Goal: Transaction & Acquisition: Book appointment/travel/reservation

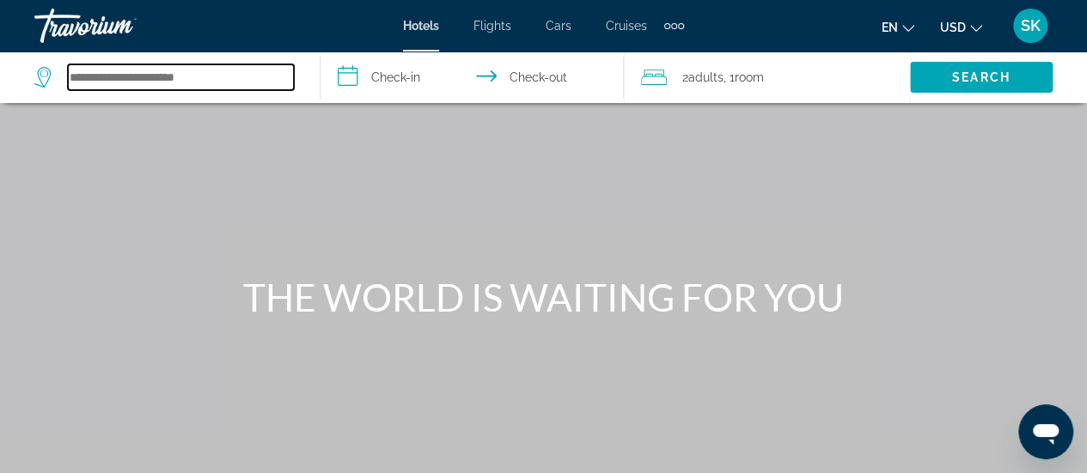
click at [172, 78] on input "Search hotel destination" at bounding box center [181, 77] width 226 height 26
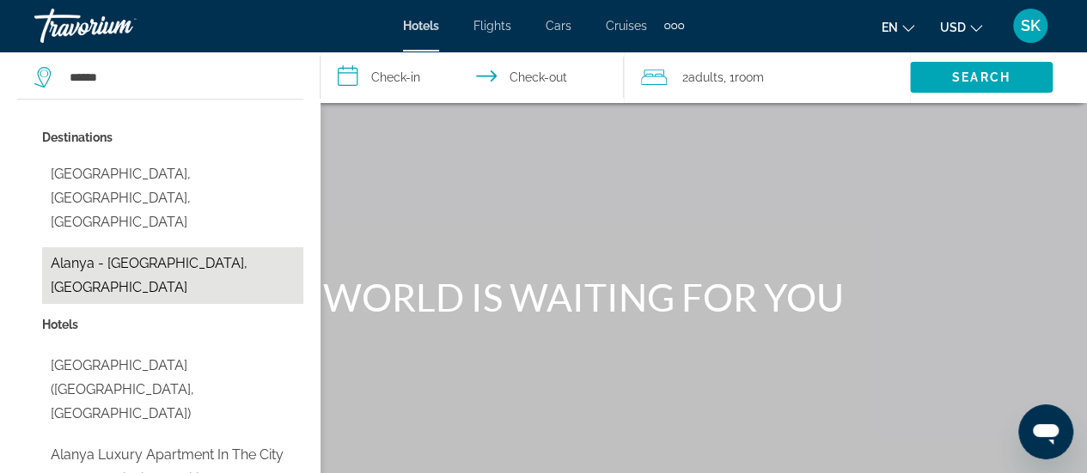
click at [151, 247] on button "Alanya - [GEOGRAPHIC_DATA], [GEOGRAPHIC_DATA]" at bounding box center [172, 275] width 261 height 57
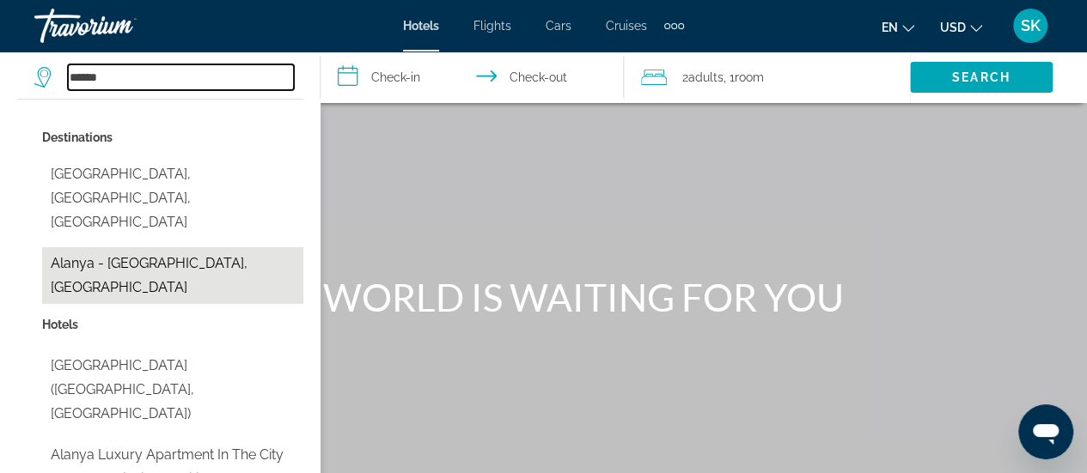
type input "**********"
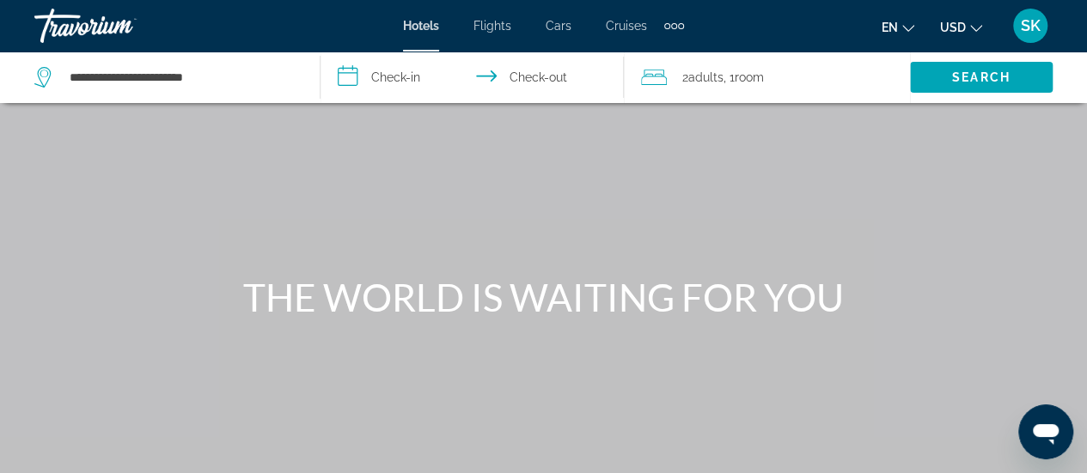
click at [393, 80] on input "**********" at bounding box center [475, 80] width 310 height 57
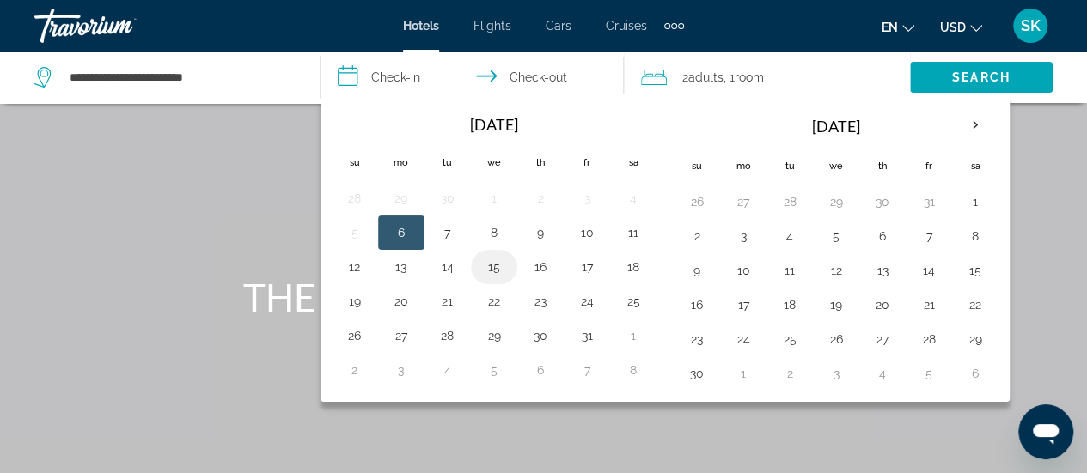
click at [487, 264] on button "15" at bounding box center [493, 267] width 27 height 24
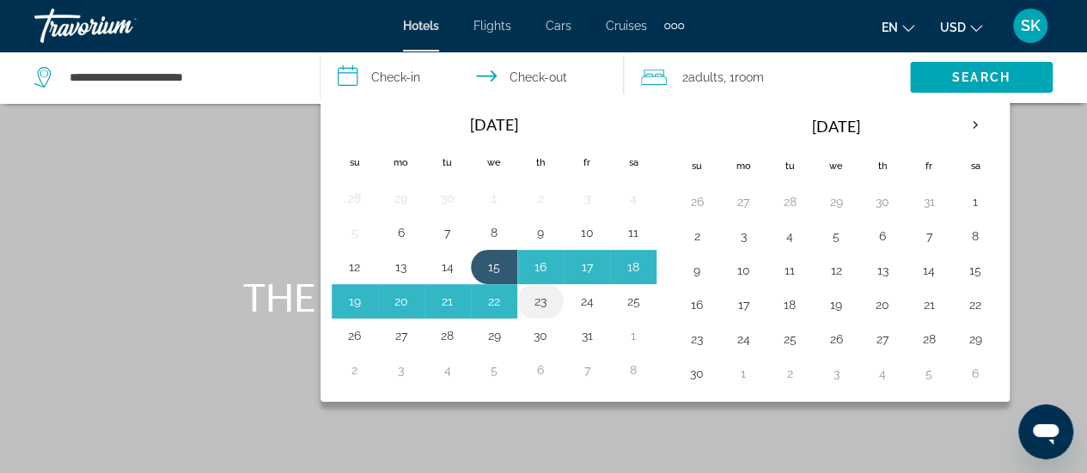
click at [538, 300] on button "23" at bounding box center [540, 301] width 27 height 24
type input "**********"
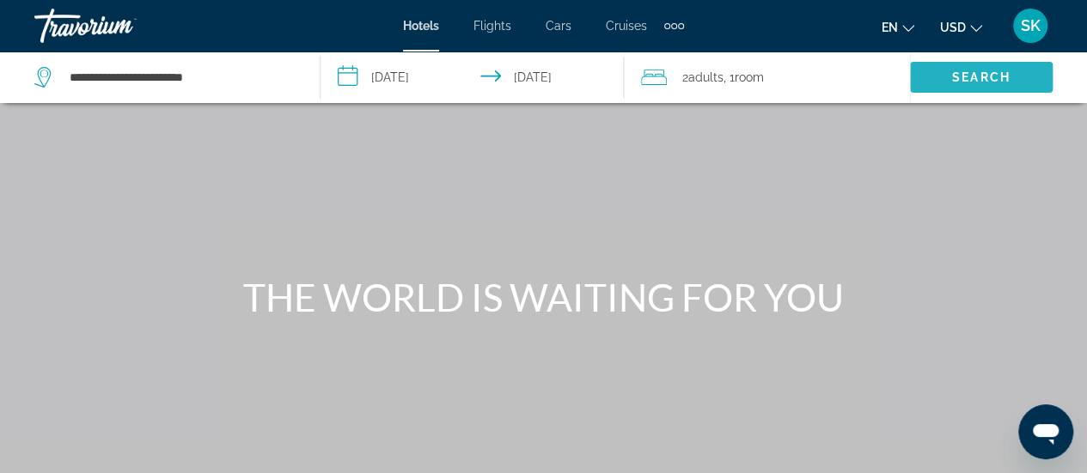
click at [960, 78] on span "Search" at bounding box center [981, 77] width 58 height 14
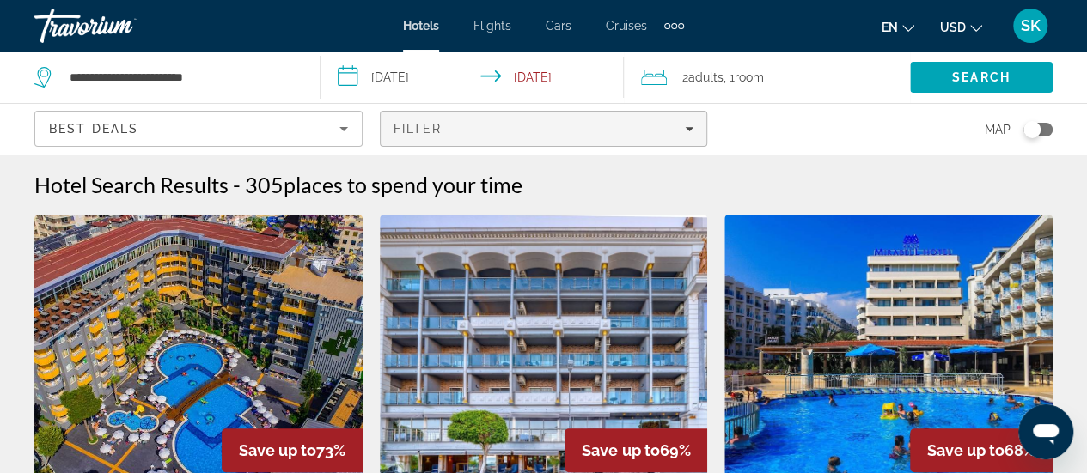
click at [689, 126] on icon "Filters" at bounding box center [689, 129] width 9 height 9
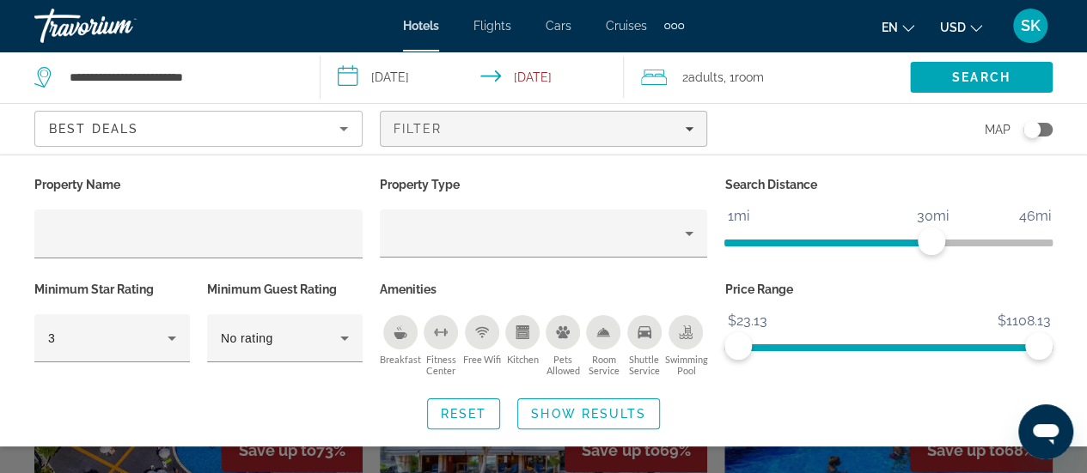
click at [404, 327] on icon "Breakfast" at bounding box center [400, 333] width 14 height 14
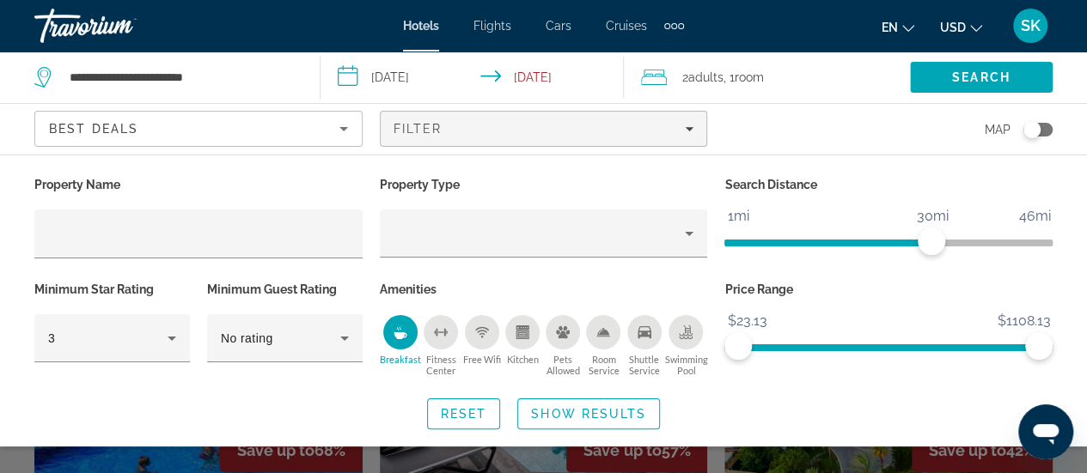
click at [484, 326] on icon "Free Wifi" at bounding box center [482, 333] width 14 height 14
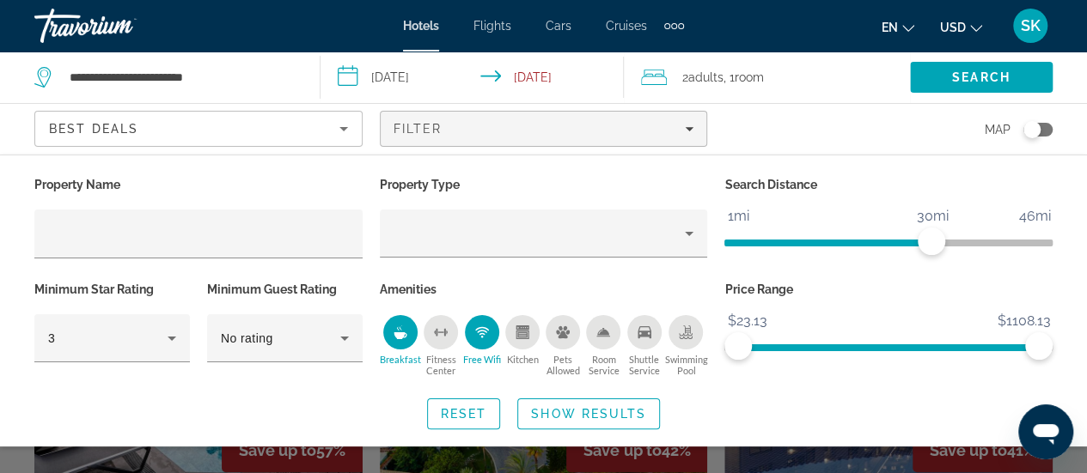
click at [646, 335] on icon "Shuttle Service" at bounding box center [644, 332] width 14 height 12
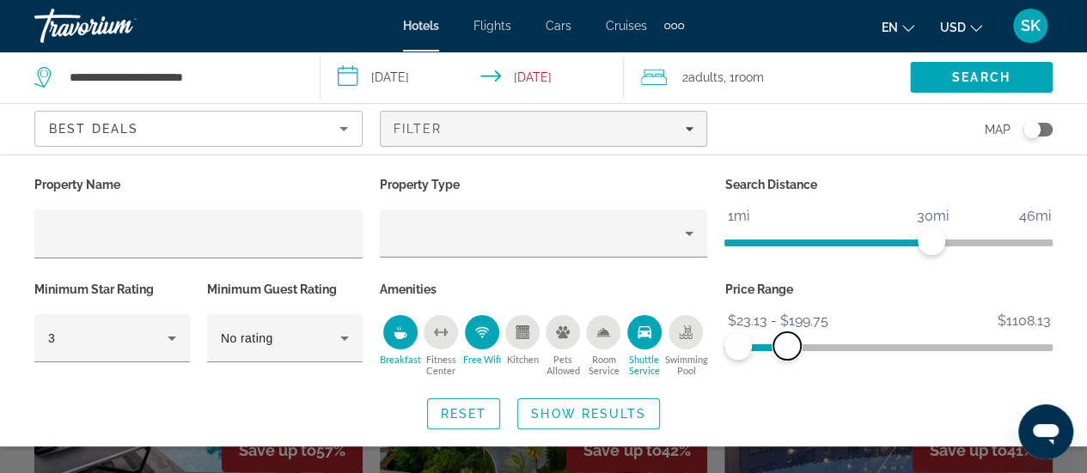
drag, startPoint x: 1039, startPoint y: 342, endPoint x: 787, endPoint y: 366, distance: 253.7
drag, startPoint x: 787, startPoint y: 366, endPoint x: 812, endPoint y: 417, distance: 57.2
click at [812, 417] on div "Reset Show Results" at bounding box center [543, 414] width 1018 height 31
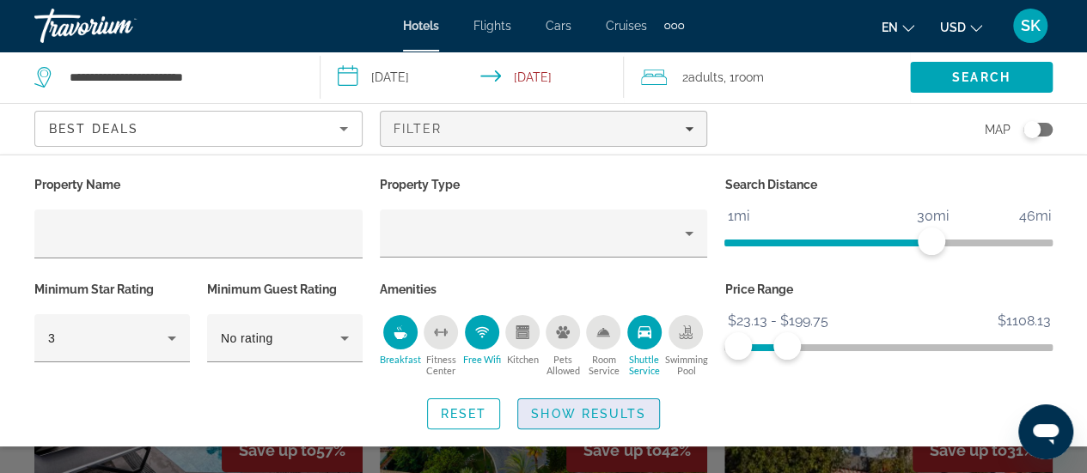
click at [602, 419] on span "Show Results" at bounding box center [588, 414] width 115 height 14
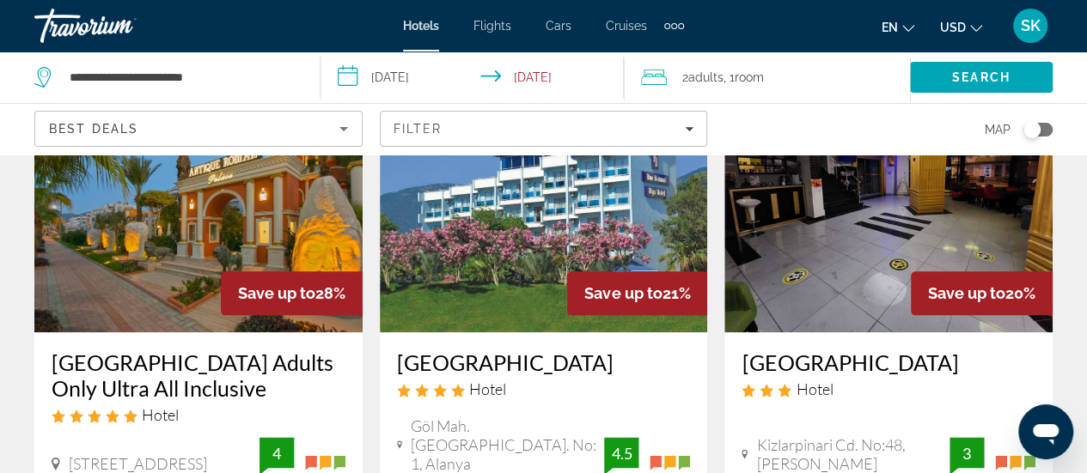
scroll to position [820, 0]
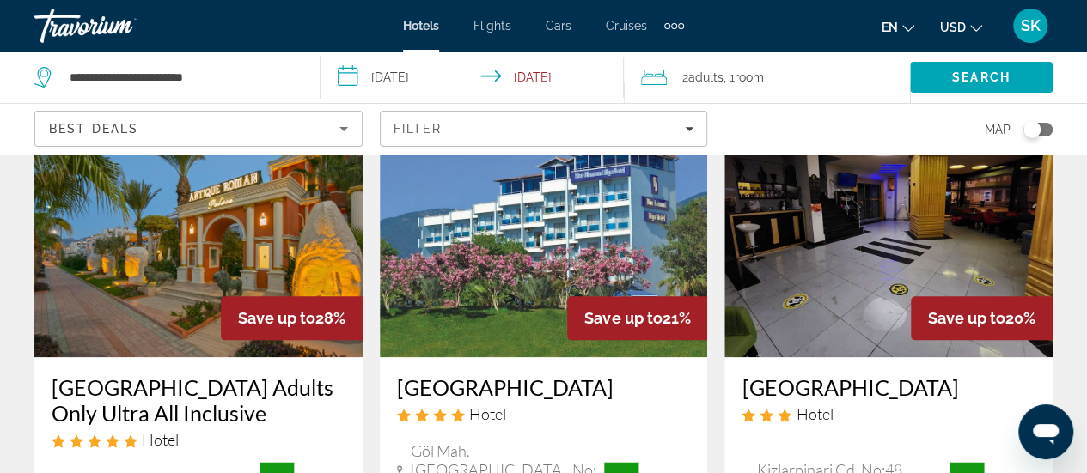
click at [500, 250] on img "Main content" at bounding box center [544, 219] width 328 height 275
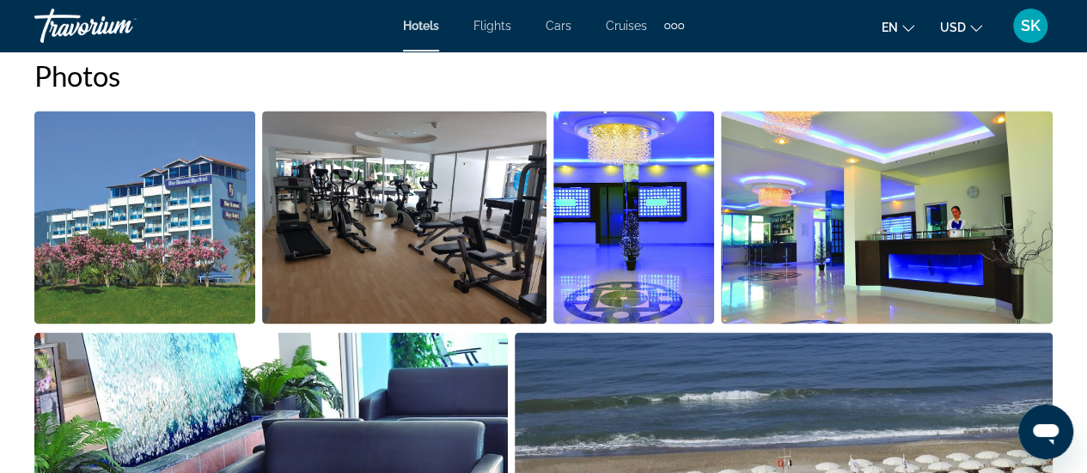
scroll to position [1119, 0]
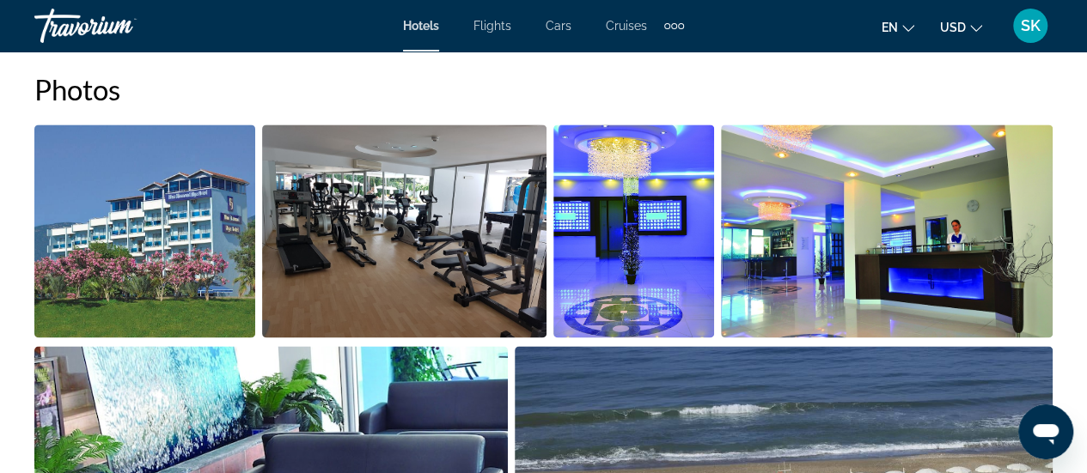
click at [323, 219] on img "Open full-screen image slider" at bounding box center [404, 231] width 285 height 213
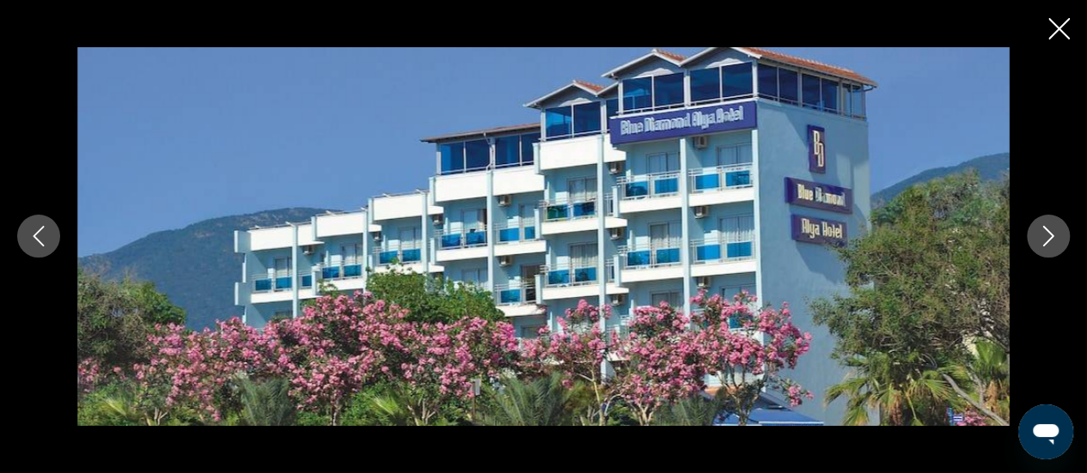
click at [1051, 238] on icon "Next image" at bounding box center [1048, 236] width 21 height 21
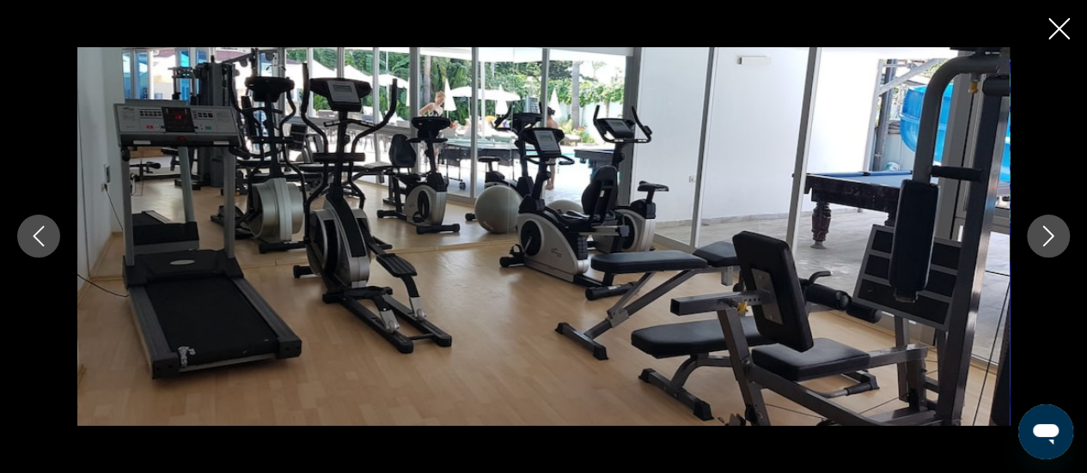
click at [1051, 238] on icon "Next image" at bounding box center [1048, 236] width 21 height 21
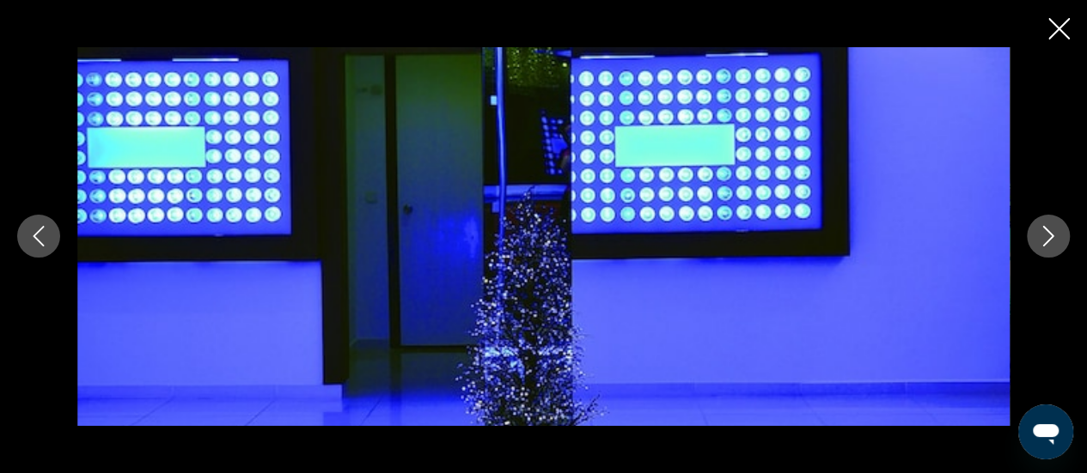
click at [1051, 238] on icon "Next image" at bounding box center [1048, 236] width 21 height 21
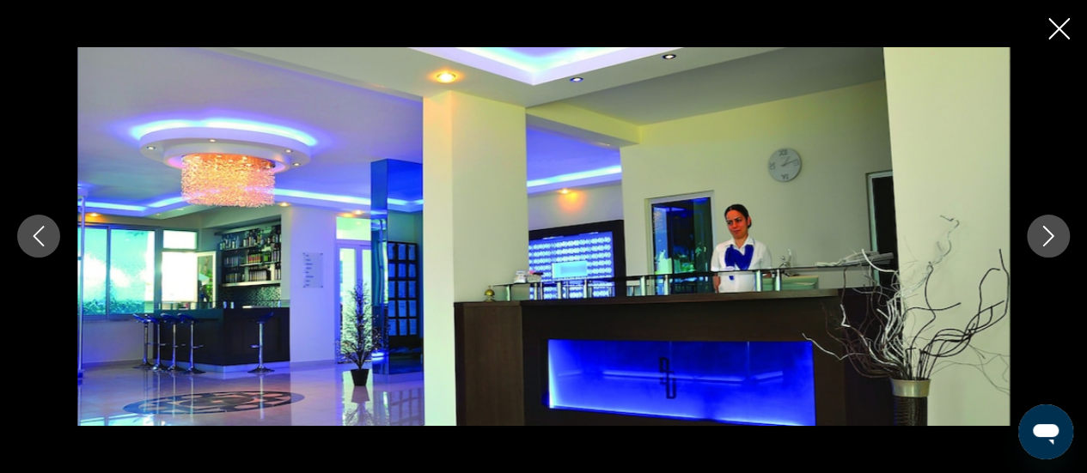
click at [1051, 238] on icon "Next image" at bounding box center [1048, 236] width 21 height 21
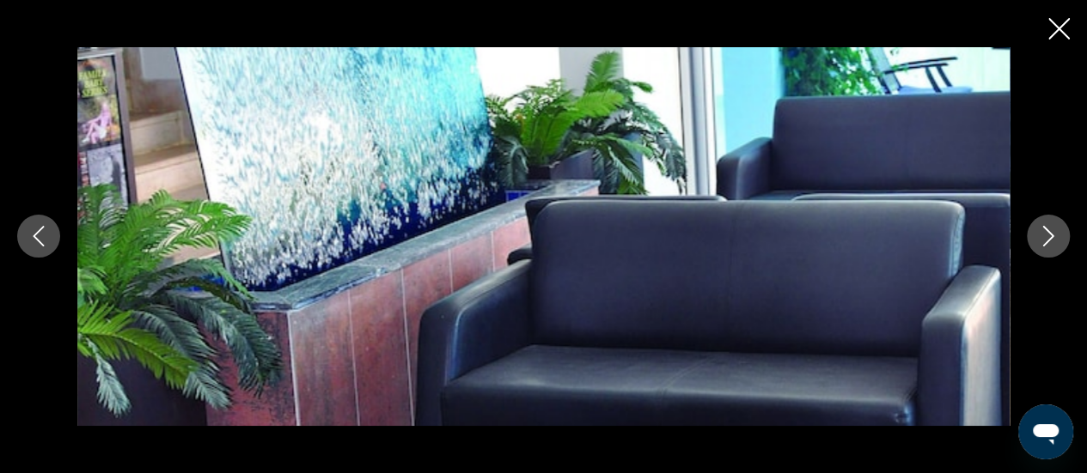
click at [1051, 238] on icon "Next image" at bounding box center [1048, 236] width 21 height 21
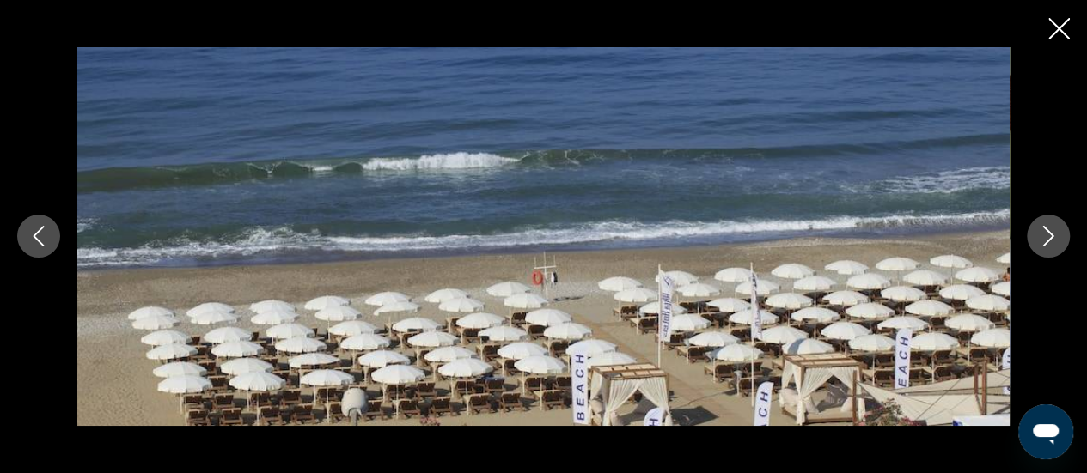
click at [1051, 238] on icon "Next image" at bounding box center [1048, 236] width 21 height 21
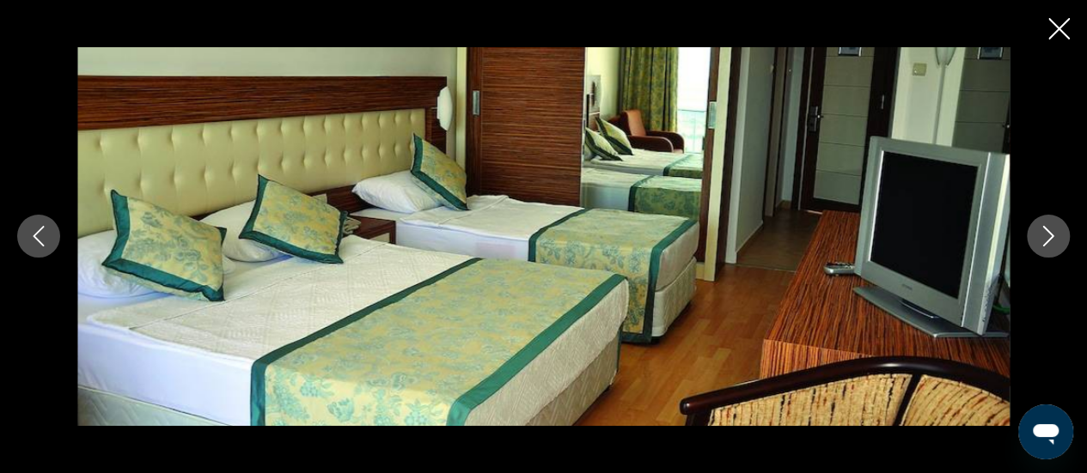
click at [1051, 238] on icon "Next image" at bounding box center [1048, 236] width 21 height 21
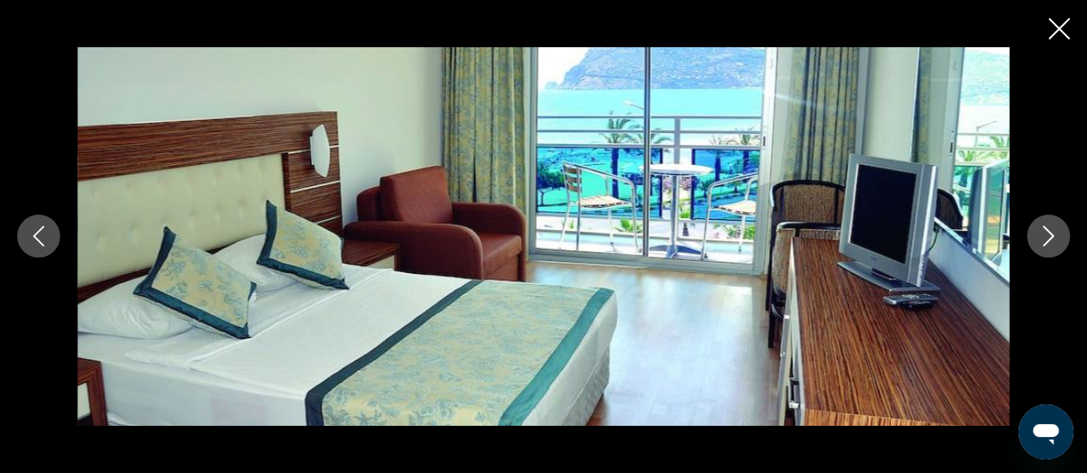
click at [1051, 238] on icon "Next image" at bounding box center [1048, 236] width 21 height 21
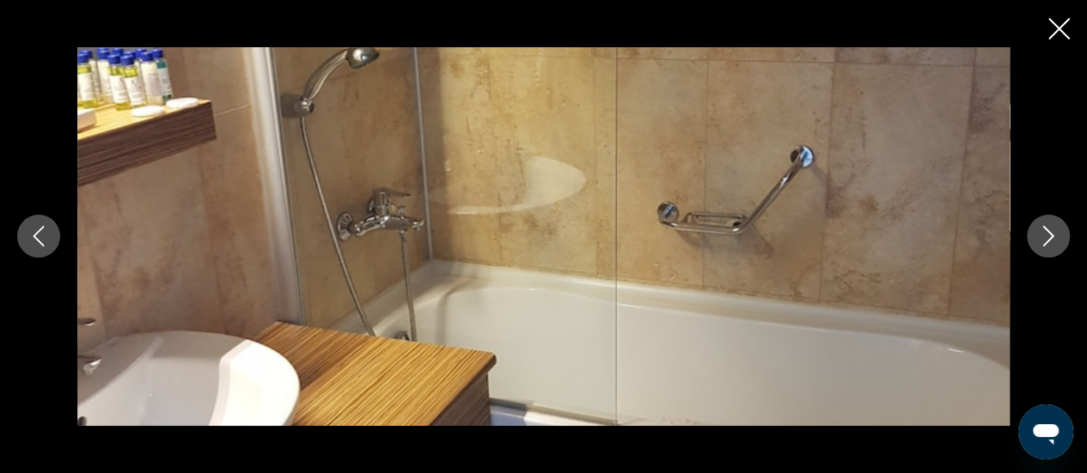
click at [1051, 238] on icon "Next image" at bounding box center [1048, 236] width 21 height 21
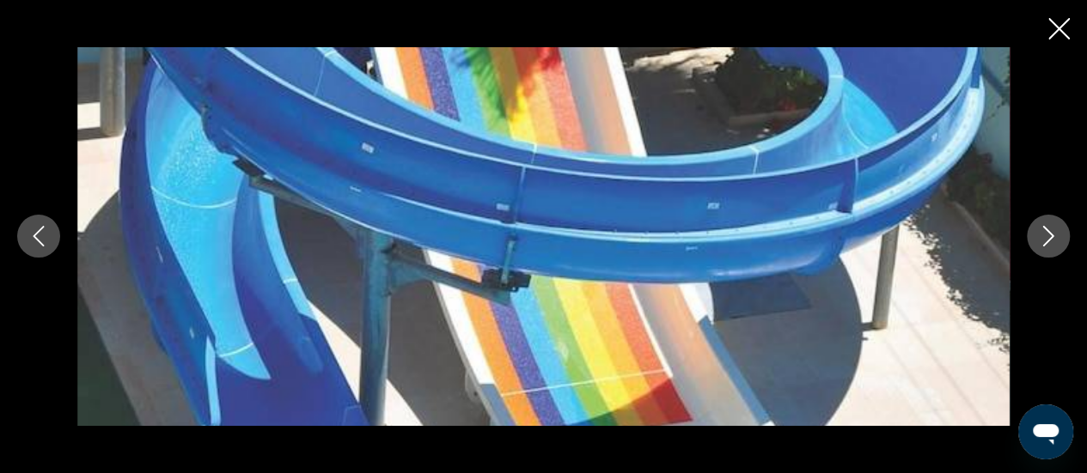
click at [1051, 238] on icon "Next image" at bounding box center [1048, 236] width 21 height 21
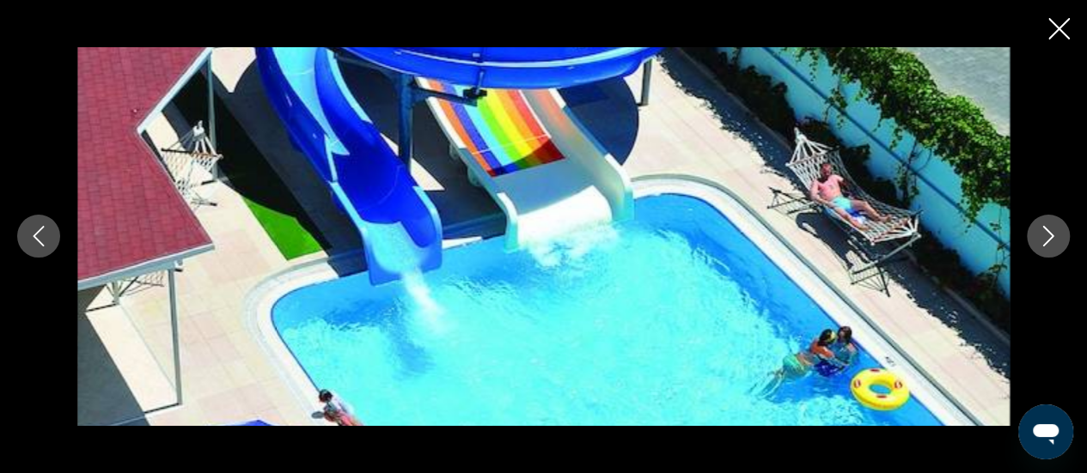
click at [1051, 238] on icon "Next image" at bounding box center [1048, 236] width 21 height 21
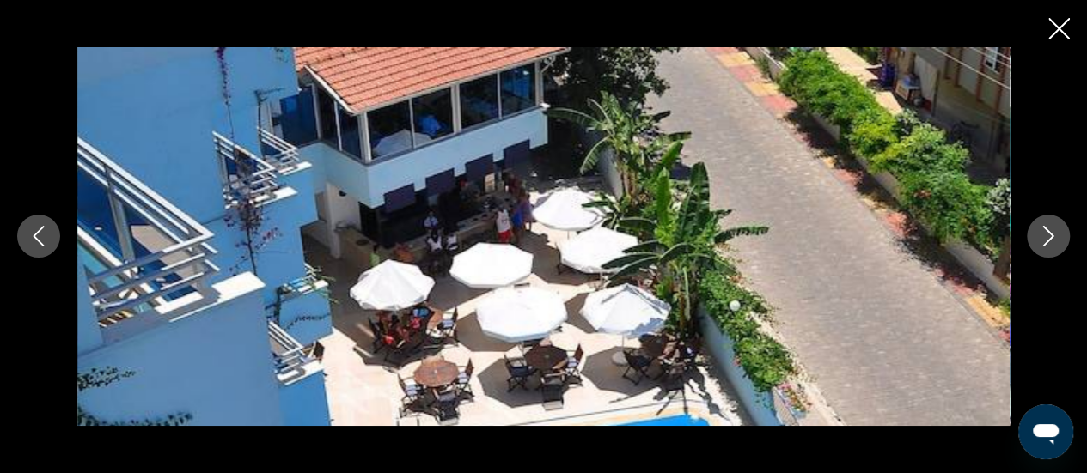
click at [1065, 28] on icon "Close slideshow" at bounding box center [1058, 28] width 21 height 21
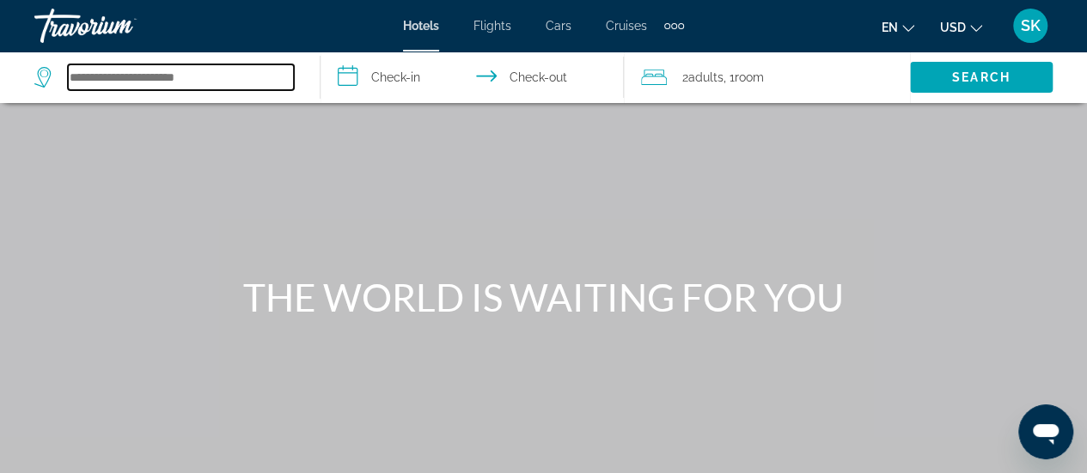
click at [147, 84] on input "Search hotel destination" at bounding box center [181, 77] width 226 height 26
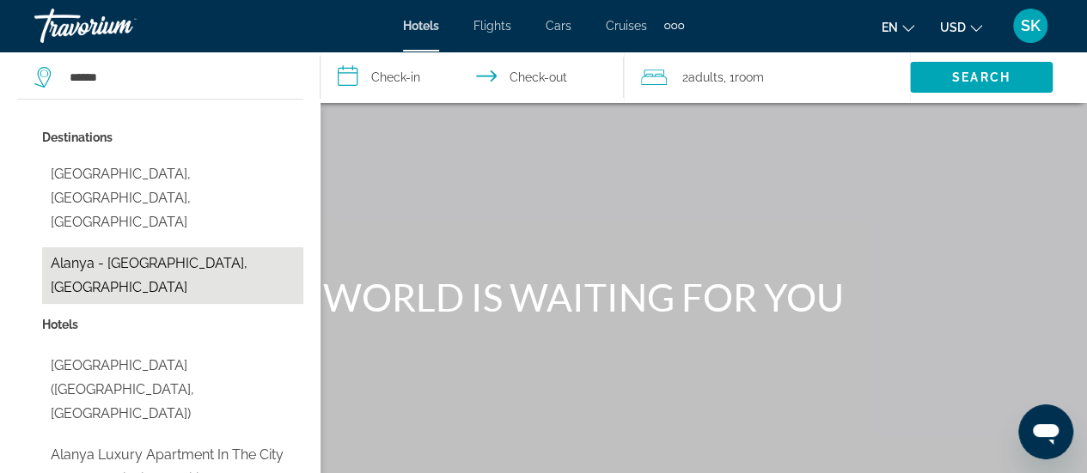
click at [141, 247] on button "Alanya - [GEOGRAPHIC_DATA], [GEOGRAPHIC_DATA]" at bounding box center [172, 275] width 261 height 57
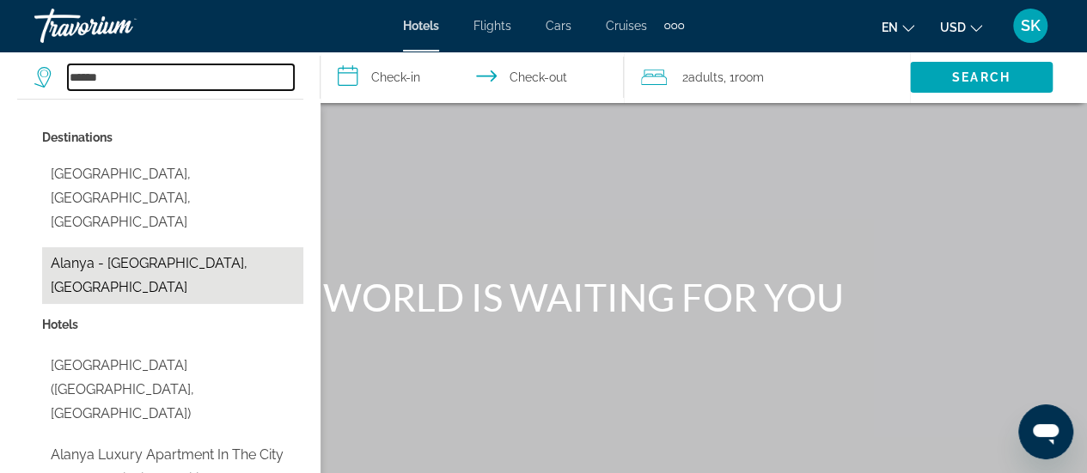
type input "**********"
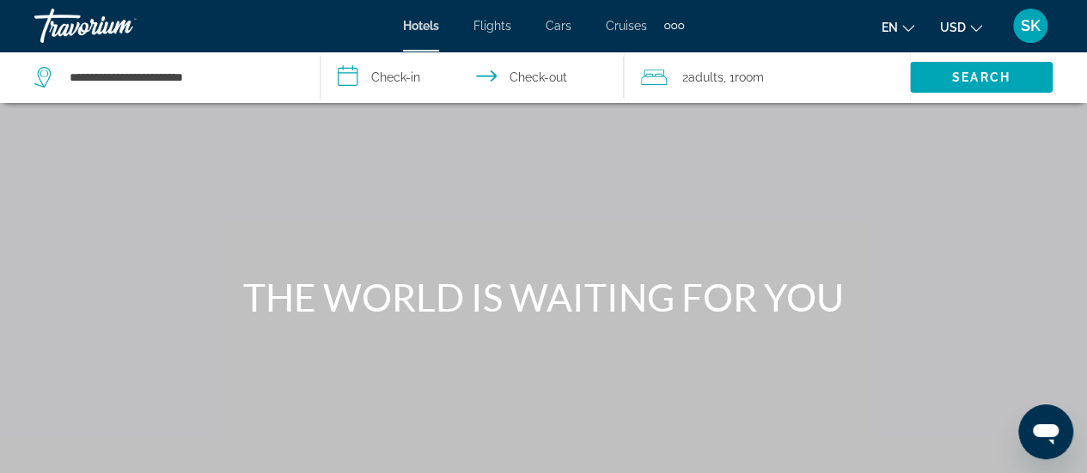
click at [376, 76] on input "**********" at bounding box center [475, 80] width 310 height 57
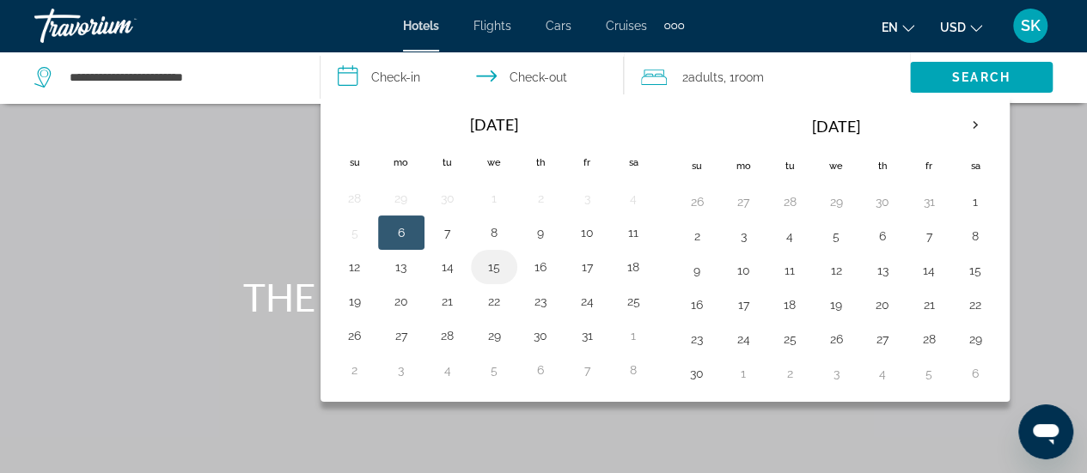
click at [491, 266] on button "15" at bounding box center [493, 267] width 27 height 24
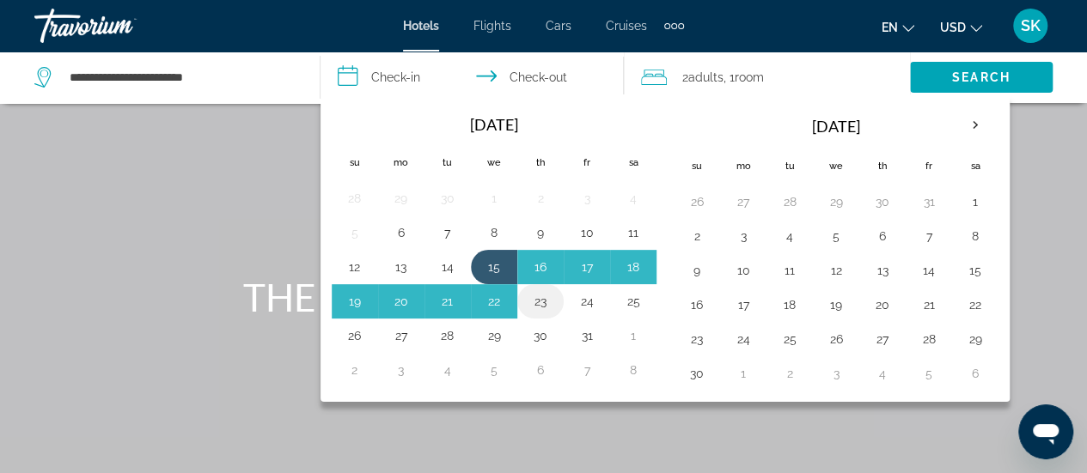
click at [537, 303] on button "23" at bounding box center [540, 301] width 27 height 24
type input "**********"
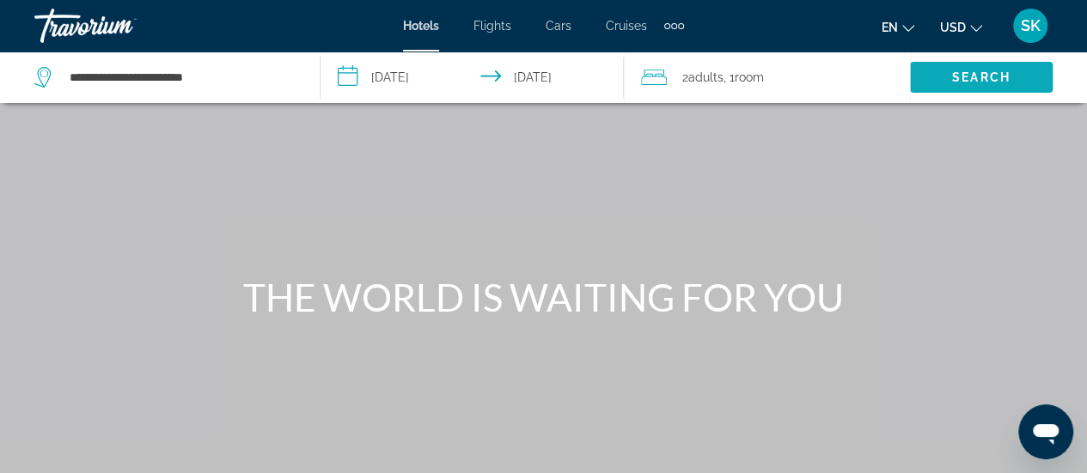
click at [973, 70] on span "Search" at bounding box center [981, 77] width 58 height 14
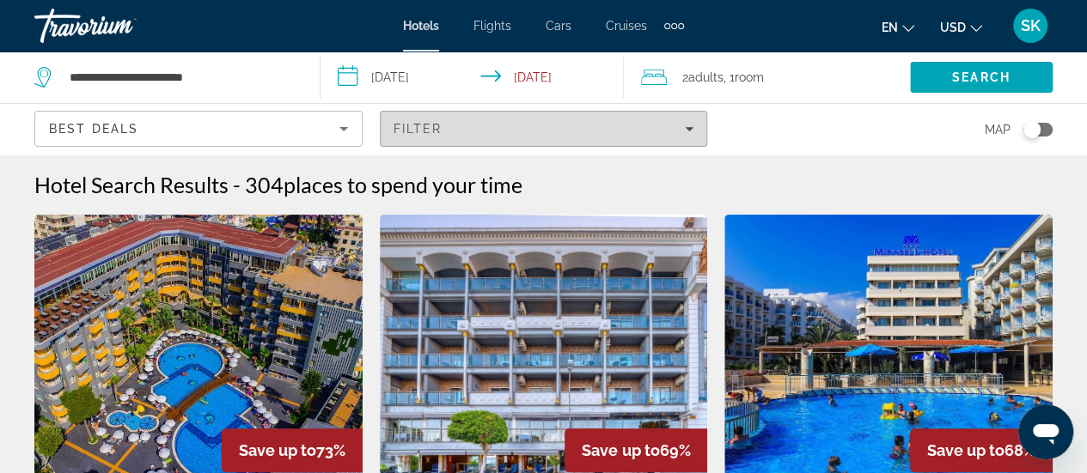
click at [688, 128] on icon "Filters" at bounding box center [689, 129] width 9 height 4
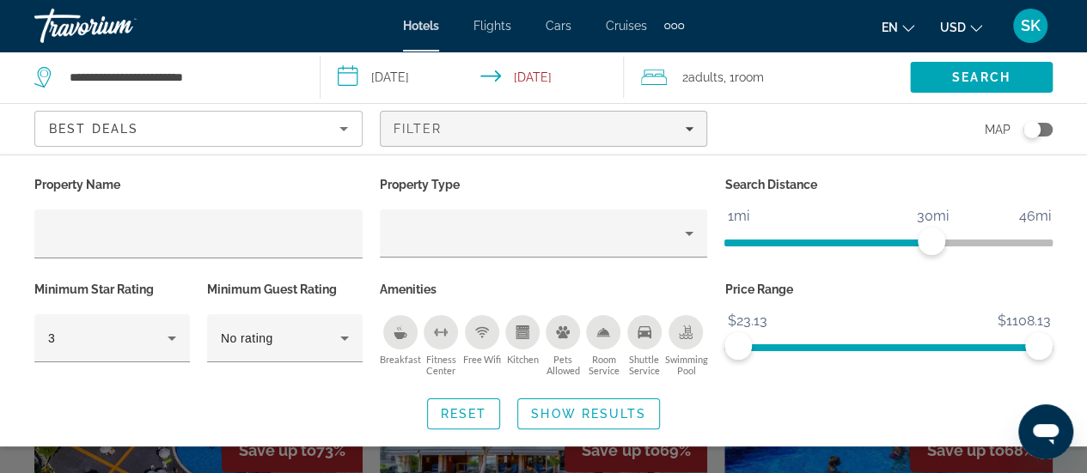
click at [399, 334] on icon "Breakfast" at bounding box center [399, 335] width 13 height 7
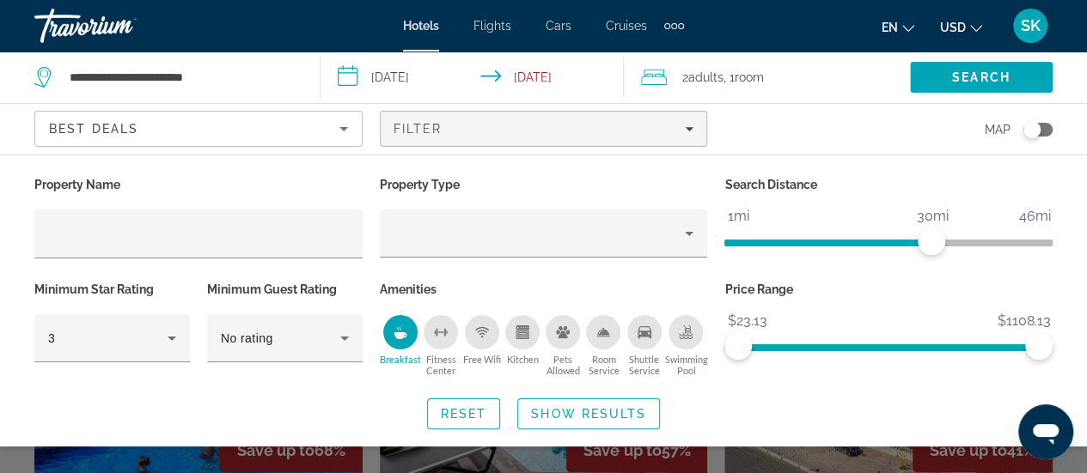
click at [478, 344] on div "Free Wifi" at bounding box center [482, 332] width 34 height 34
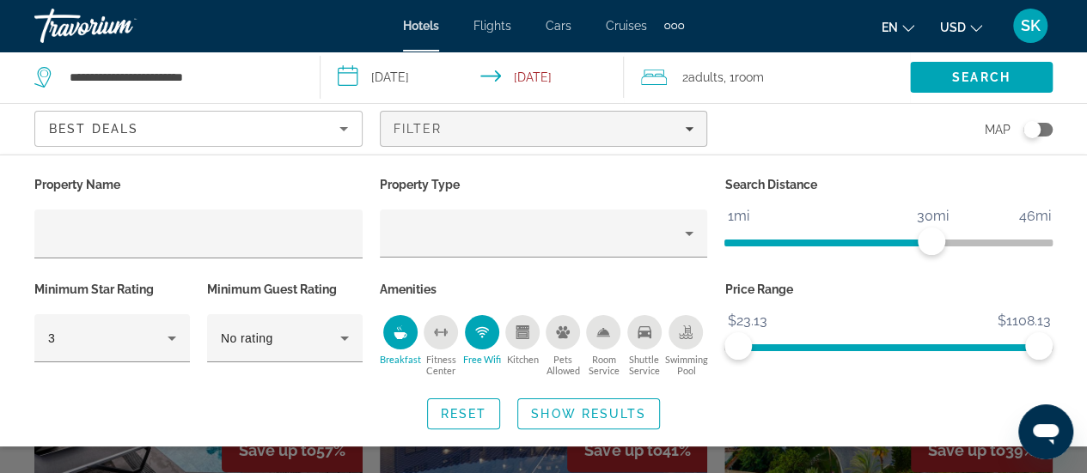
click at [651, 325] on div "Shuttle Service" at bounding box center [644, 332] width 34 height 34
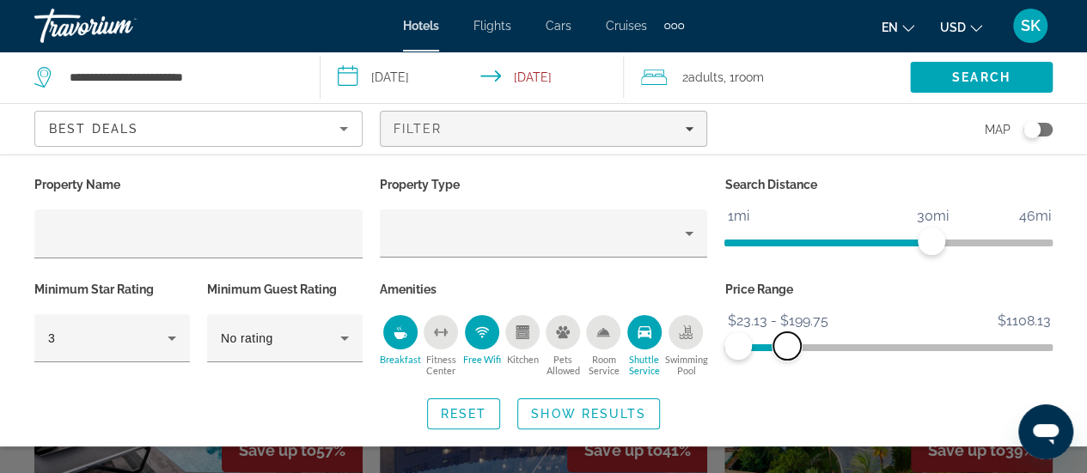
drag, startPoint x: 1044, startPoint y: 348, endPoint x: 787, endPoint y: 355, distance: 256.9
click at [787, 355] on span "ngx-slider-max" at bounding box center [786, 345] width 27 height 27
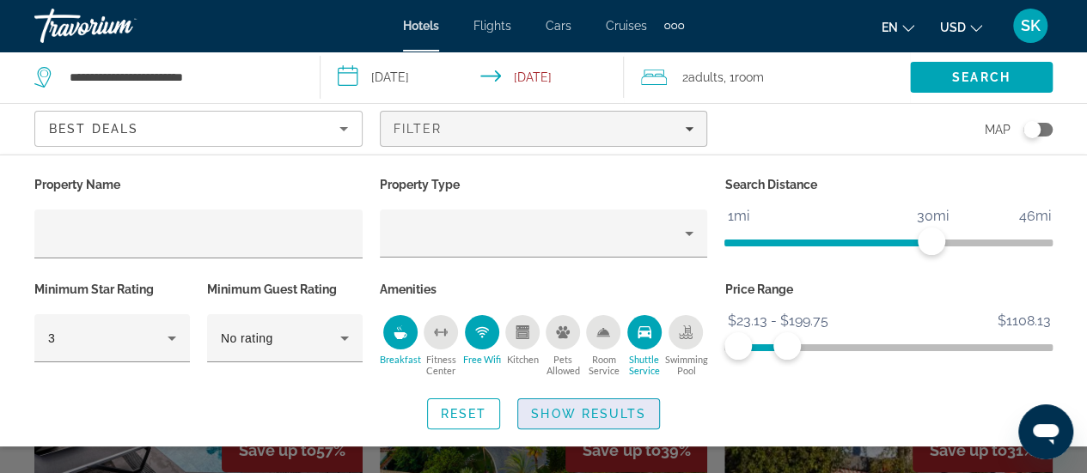
click at [595, 408] on span "Show Results" at bounding box center [588, 414] width 115 height 14
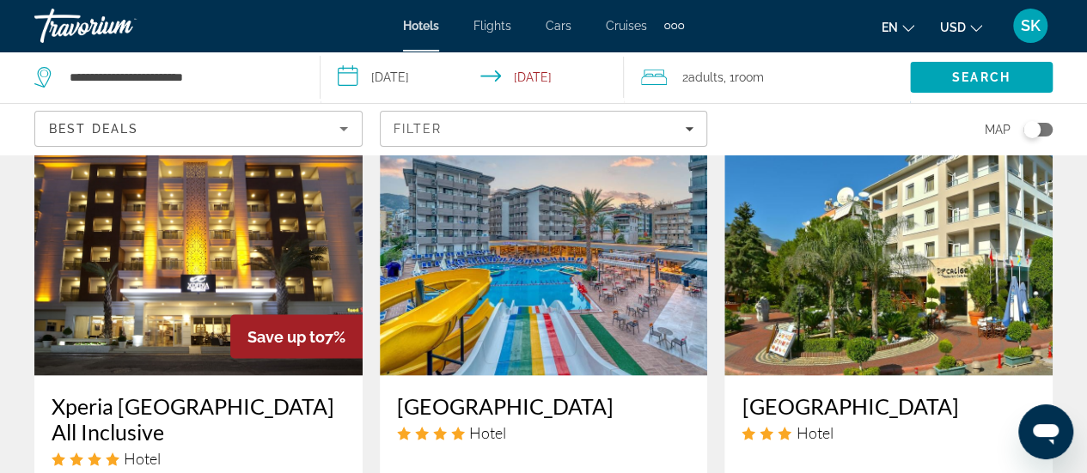
scroll to position [1514, 0]
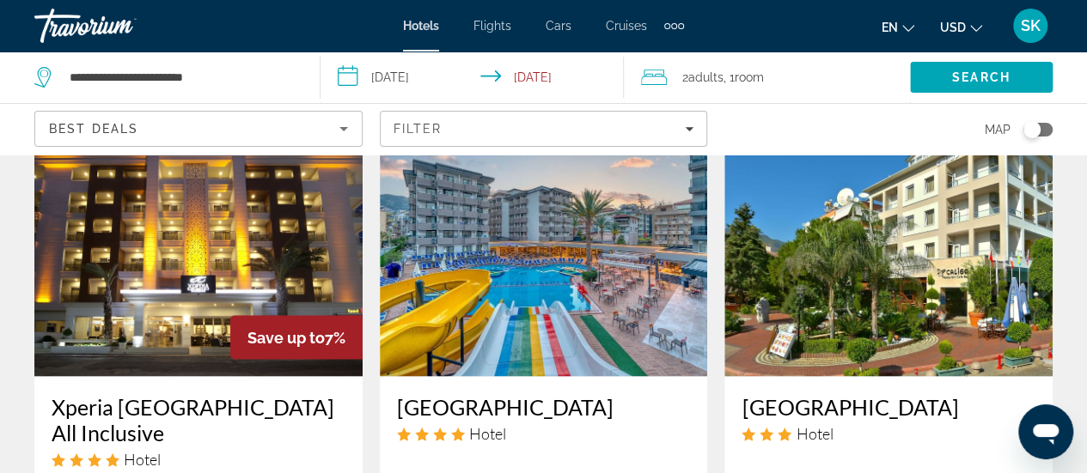
click at [204, 363] on img "Main content" at bounding box center [198, 238] width 328 height 275
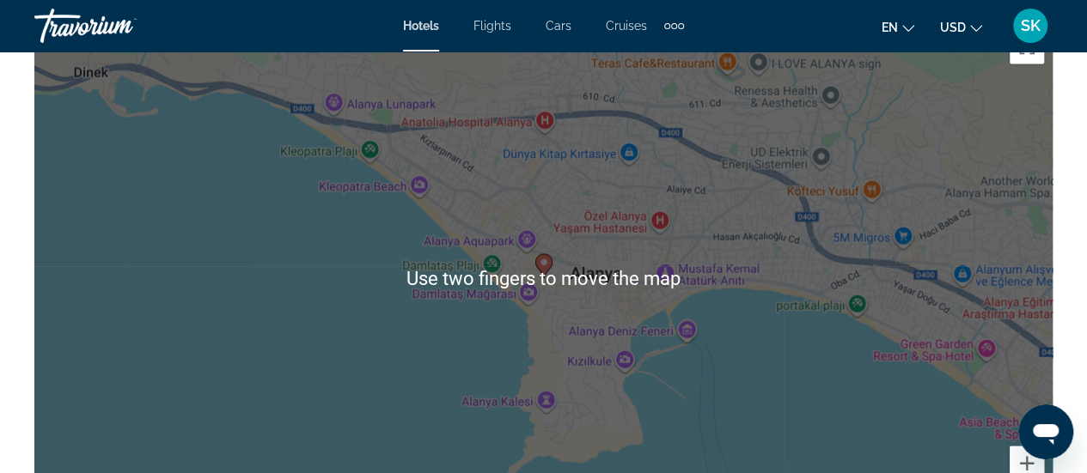
scroll to position [1984, 0]
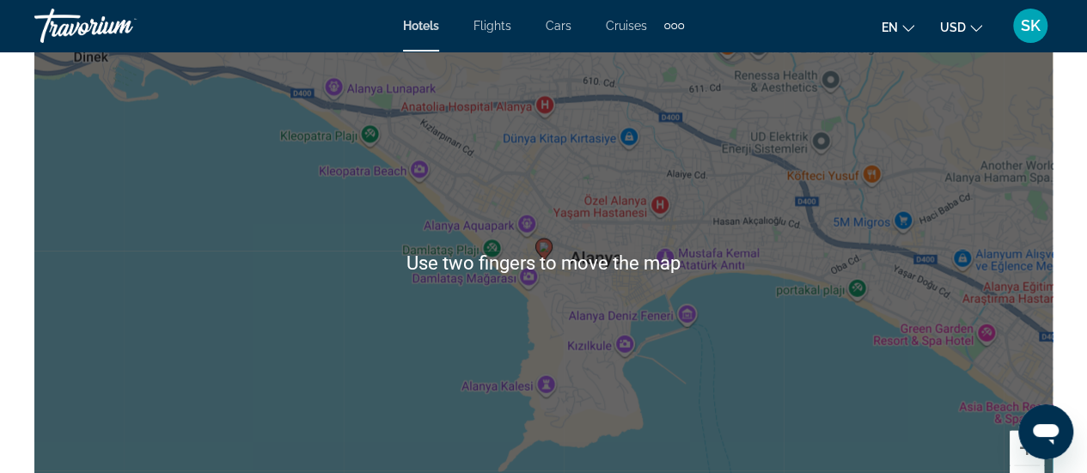
click at [186, 340] on div "To activate drag with keyboard, press Alt + Enter. Once in keyboard drag state,…" at bounding box center [543, 263] width 1018 height 515
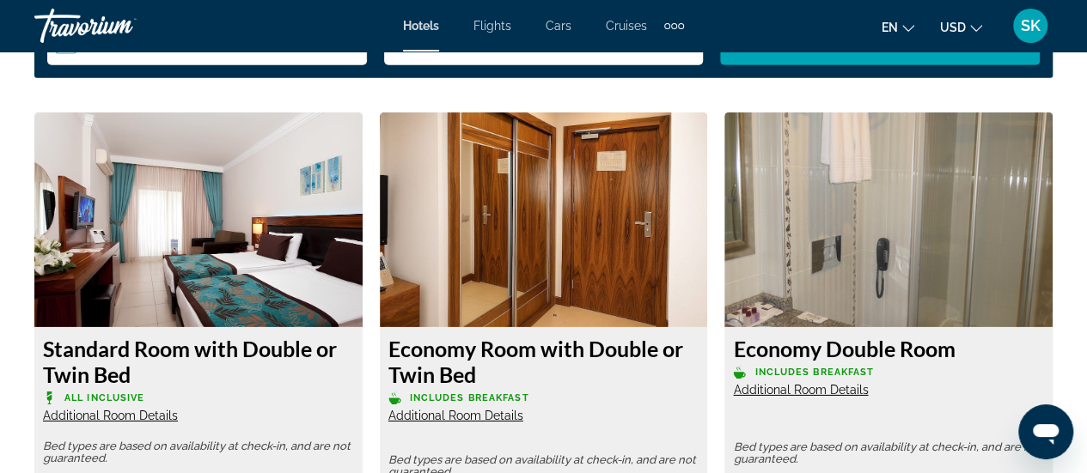
scroll to position [2581, 0]
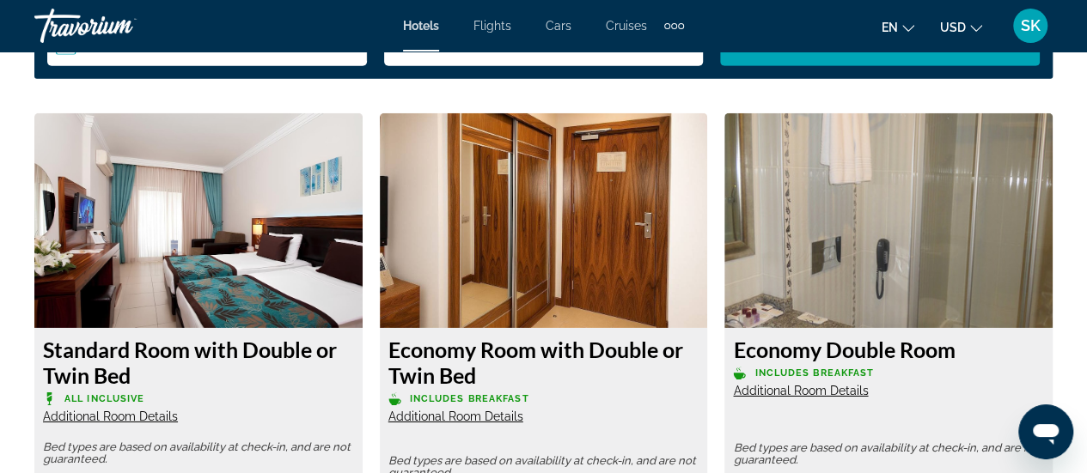
click at [216, 247] on img "Main content" at bounding box center [198, 220] width 328 height 215
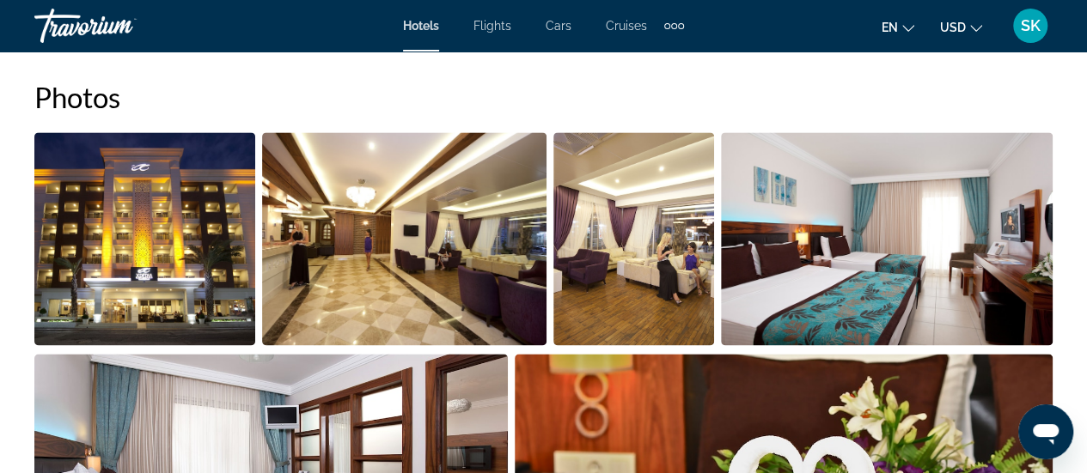
scroll to position [1129, 0]
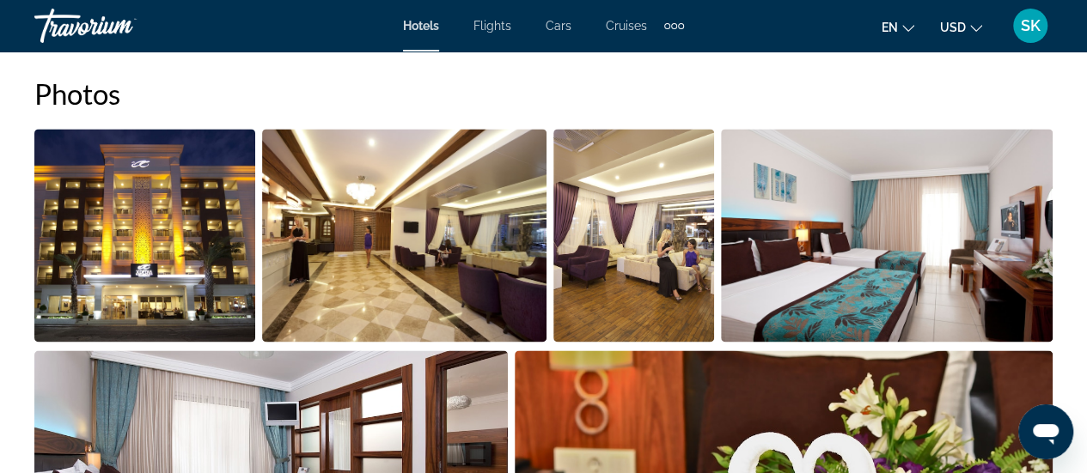
click at [125, 206] on img "Open full-screen image slider" at bounding box center [144, 235] width 221 height 213
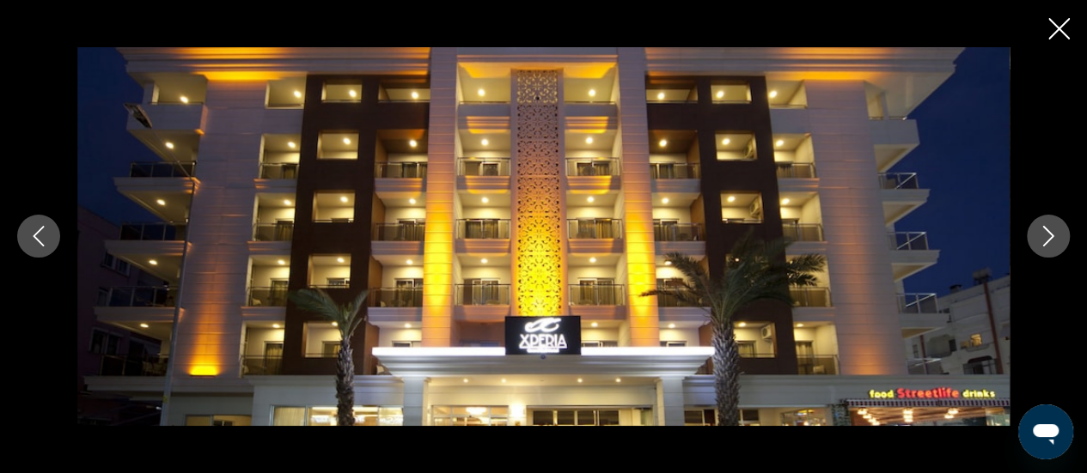
click at [1043, 229] on icon "Next image" at bounding box center [1048, 236] width 21 height 21
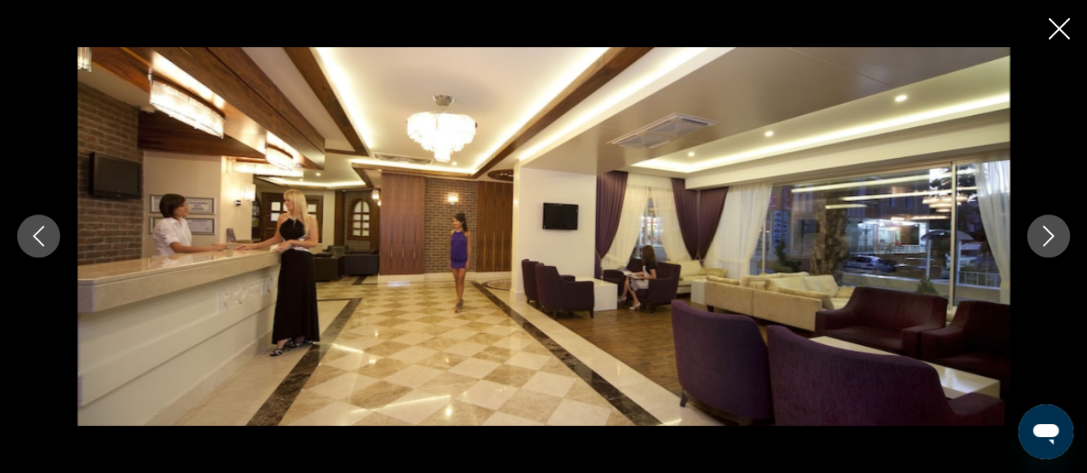
click at [1043, 229] on icon "Next image" at bounding box center [1048, 236] width 21 height 21
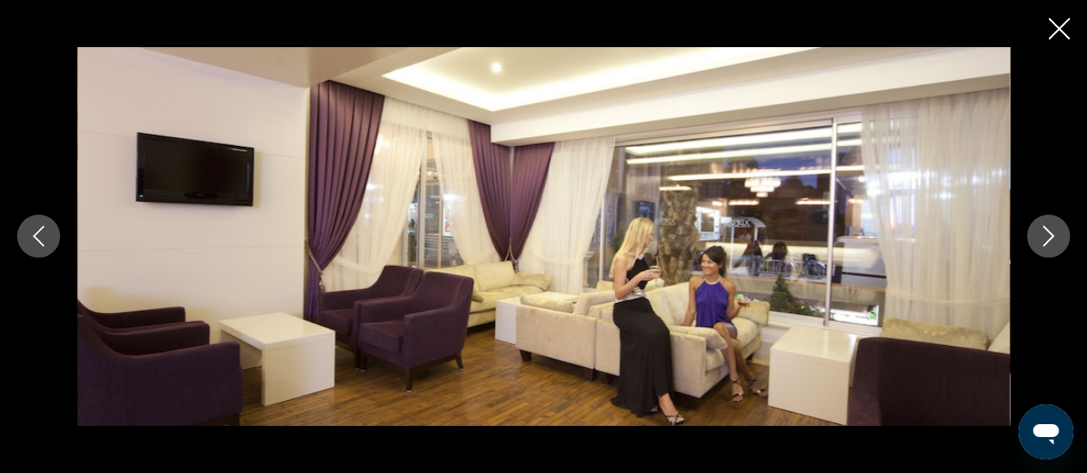
click at [1043, 229] on icon "Next image" at bounding box center [1048, 236] width 21 height 21
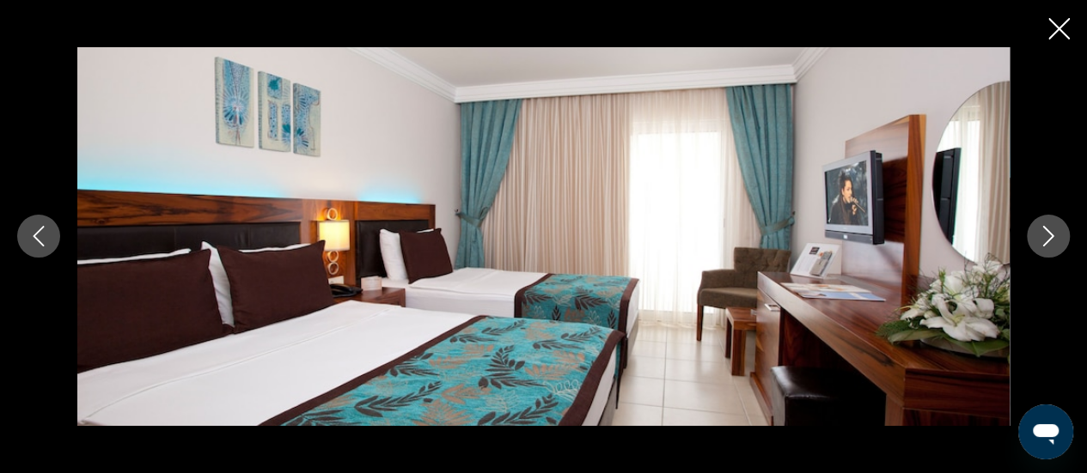
click at [1043, 229] on icon "Next image" at bounding box center [1048, 236] width 21 height 21
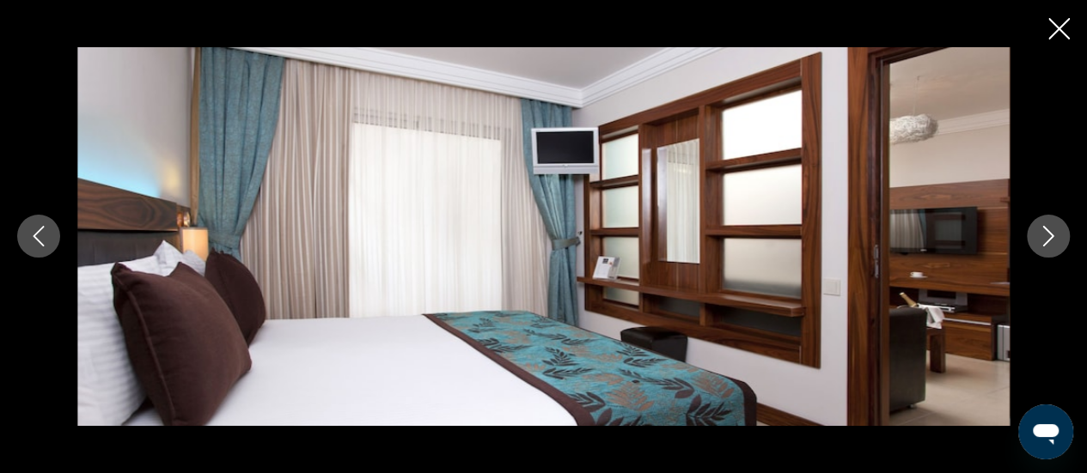
click at [1043, 229] on icon "Next image" at bounding box center [1048, 236] width 21 height 21
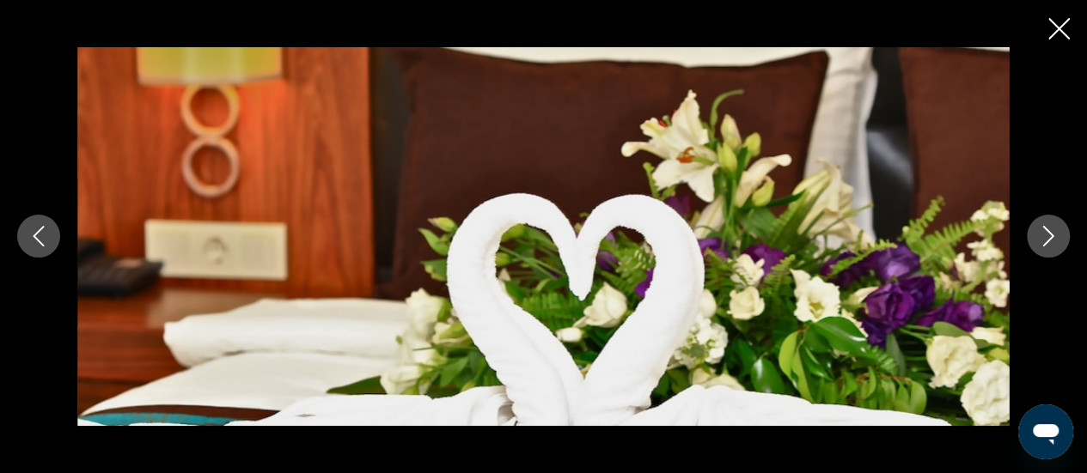
click at [1043, 229] on icon "Next image" at bounding box center [1048, 236] width 21 height 21
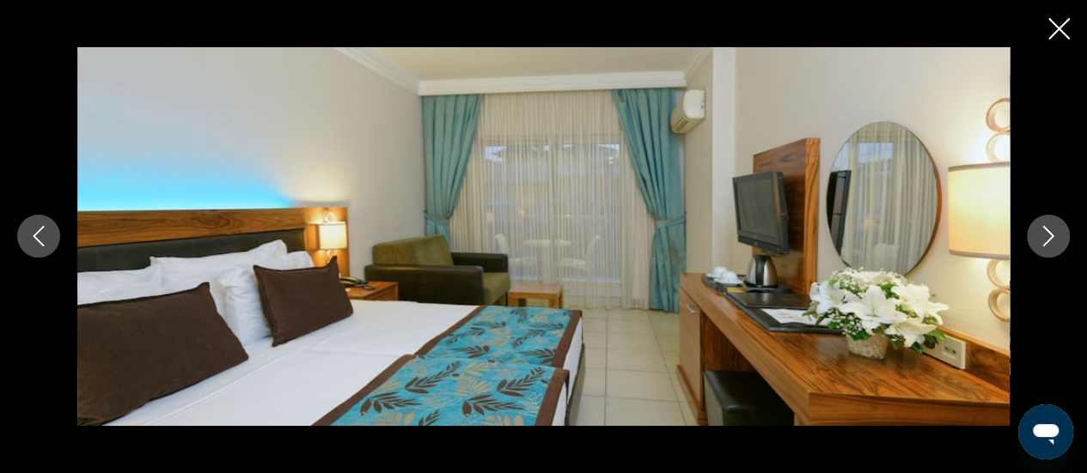
click at [1043, 229] on icon "Next image" at bounding box center [1048, 236] width 21 height 21
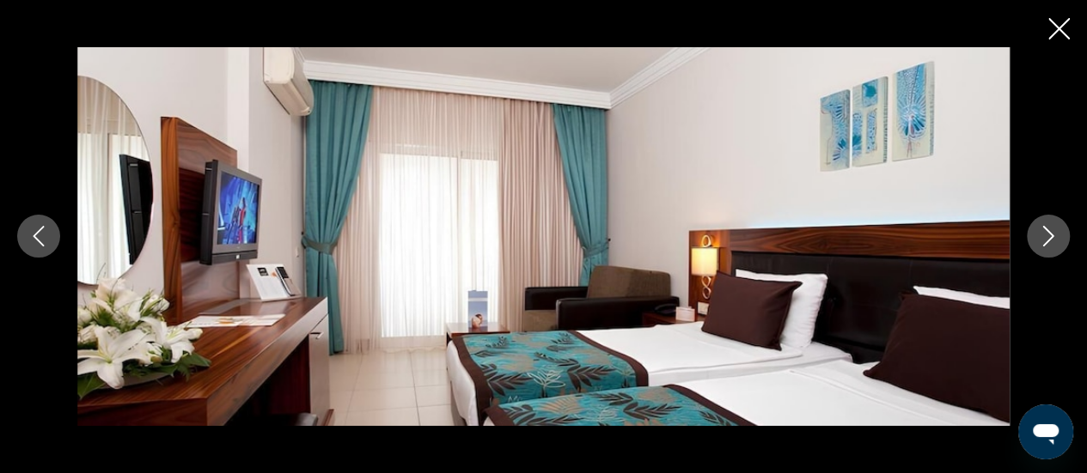
click at [1043, 229] on icon "Next image" at bounding box center [1048, 236] width 21 height 21
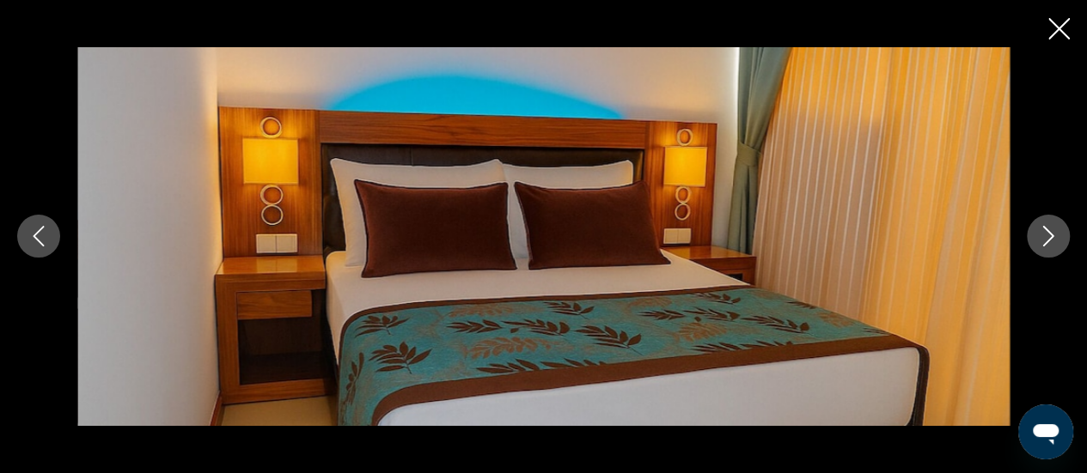
click at [1043, 229] on icon "Next image" at bounding box center [1048, 236] width 21 height 21
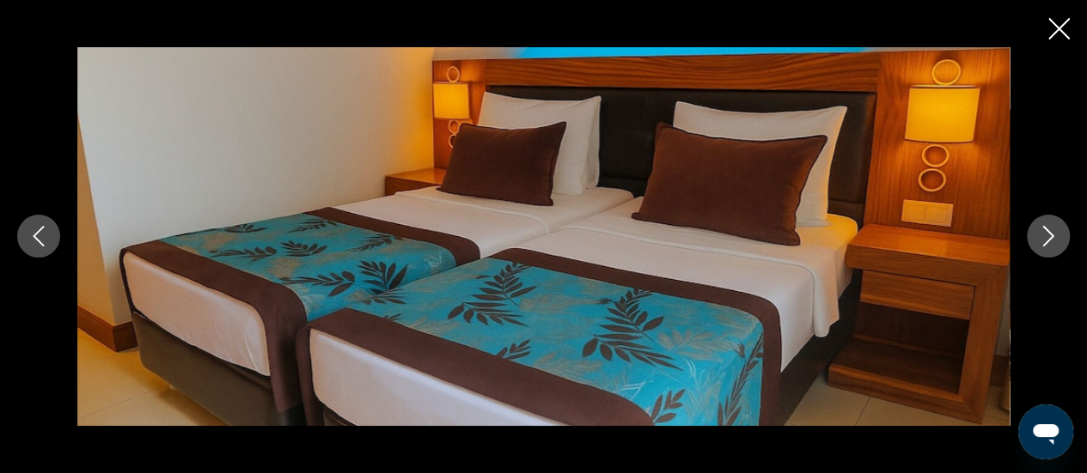
click at [1043, 229] on icon "Next image" at bounding box center [1048, 236] width 21 height 21
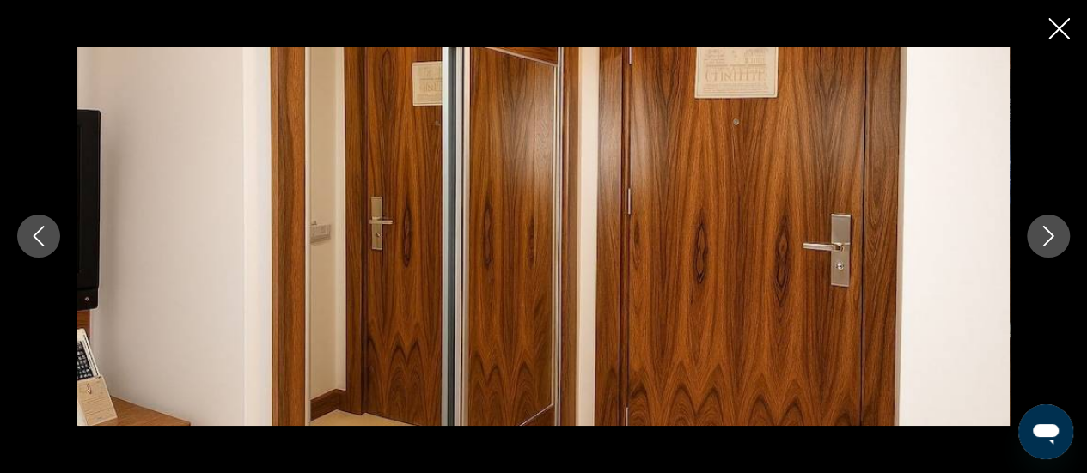
click at [1043, 229] on icon "Next image" at bounding box center [1048, 236] width 21 height 21
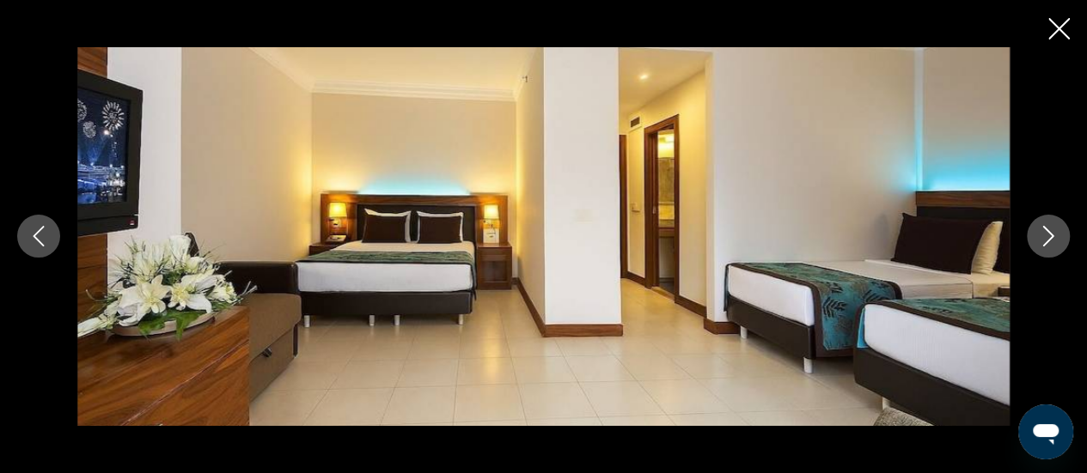
click at [1043, 229] on icon "Next image" at bounding box center [1048, 236] width 21 height 21
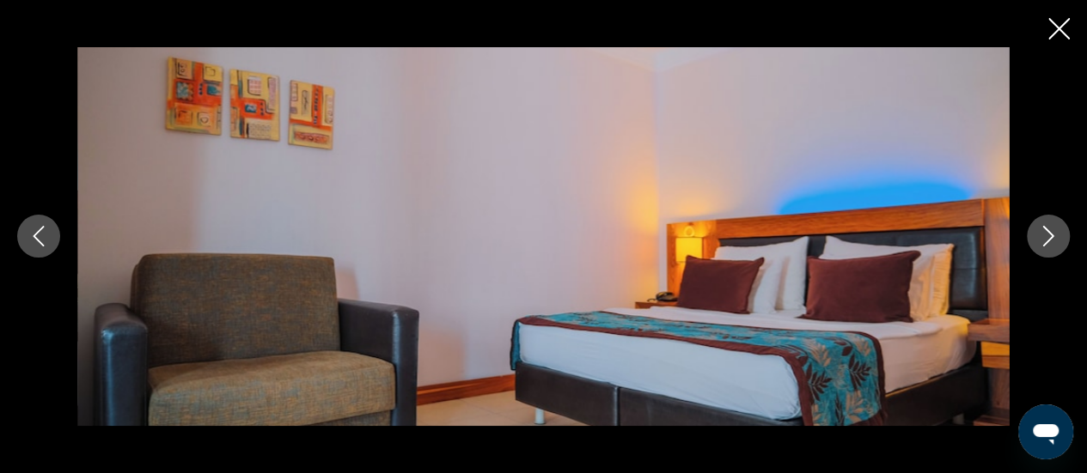
click at [1043, 229] on icon "Next image" at bounding box center [1048, 236] width 21 height 21
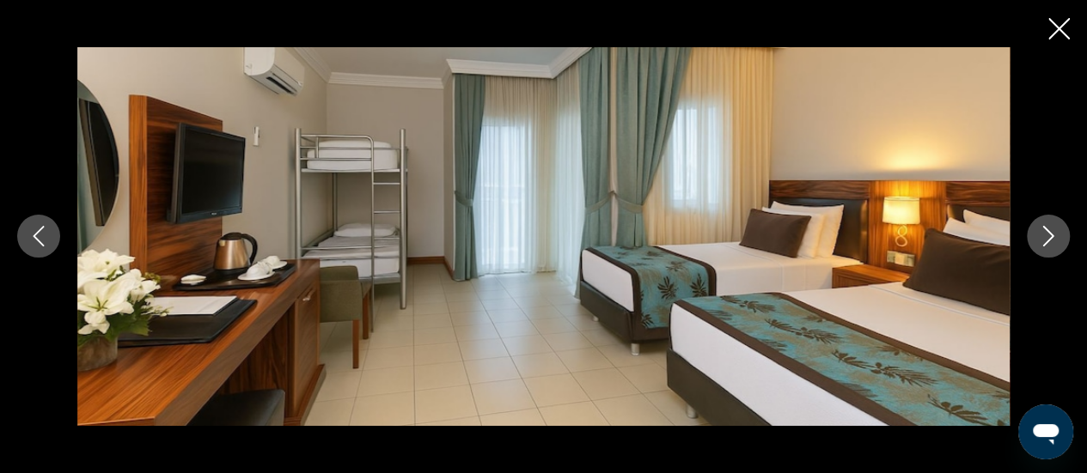
click at [1043, 229] on icon "Next image" at bounding box center [1048, 236] width 21 height 21
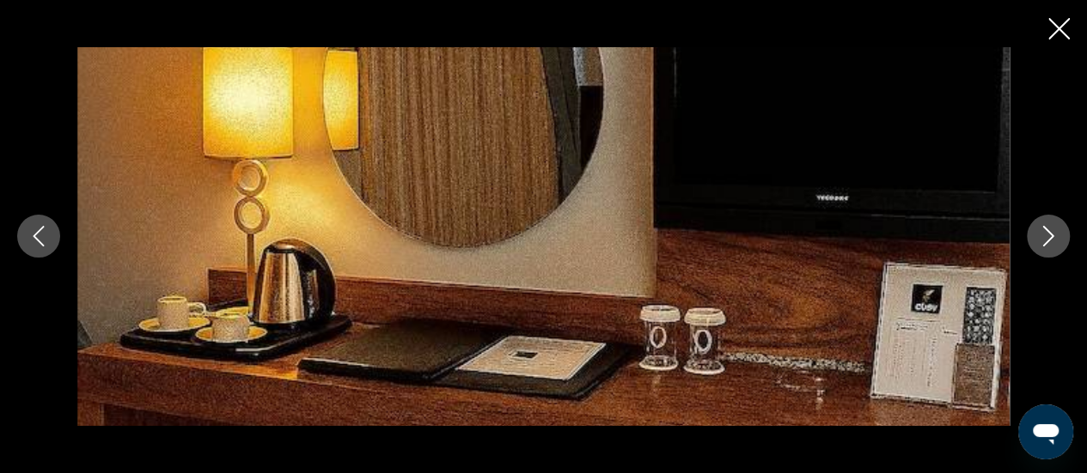
click at [1043, 229] on icon "Next image" at bounding box center [1048, 236] width 21 height 21
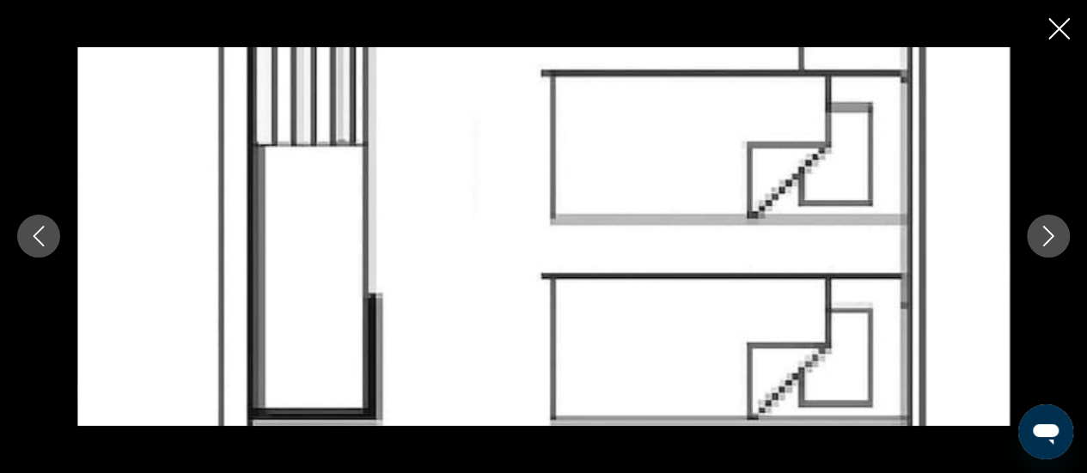
click at [1063, 33] on icon "Close slideshow" at bounding box center [1058, 28] width 21 height 21
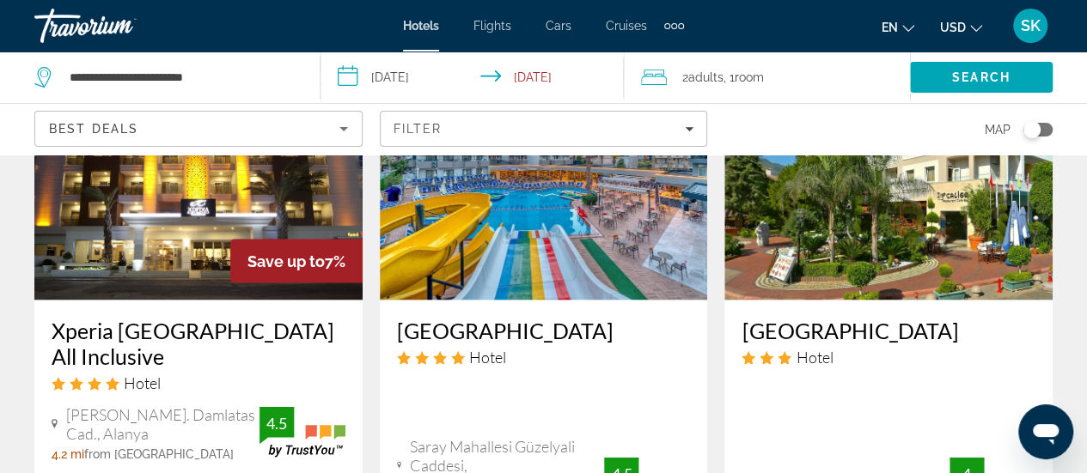
scroll to position [1572, 0]
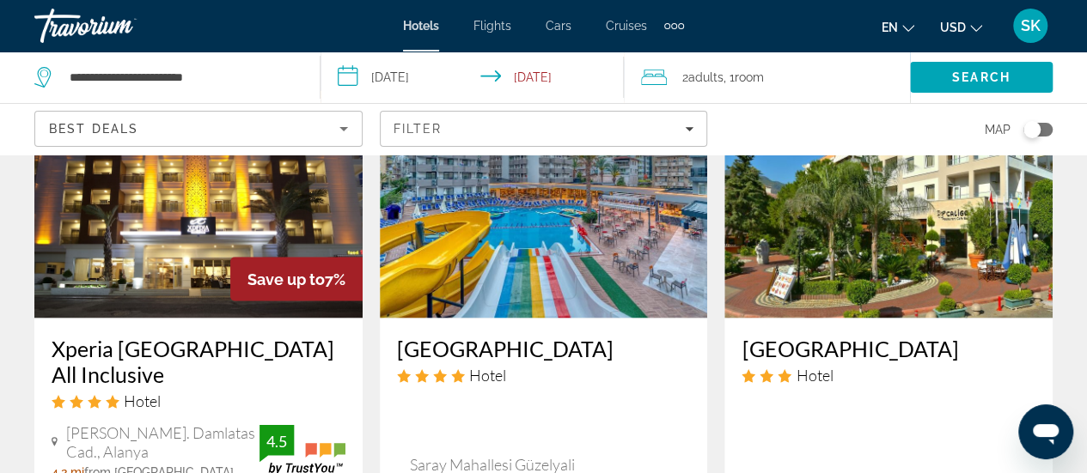
click at [577, 234] on img "Main content" at bounding box center [544, 180] width 328 height 275
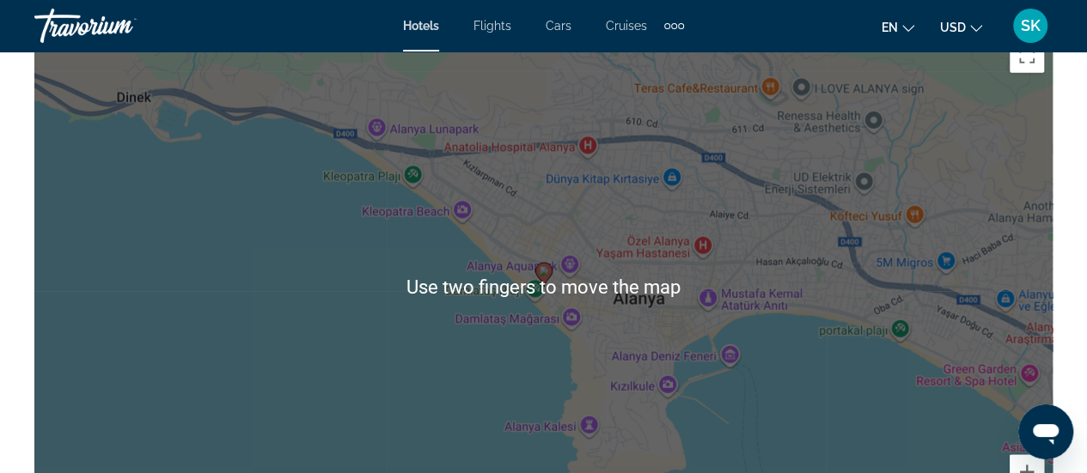
scroll to position [2001, 0]
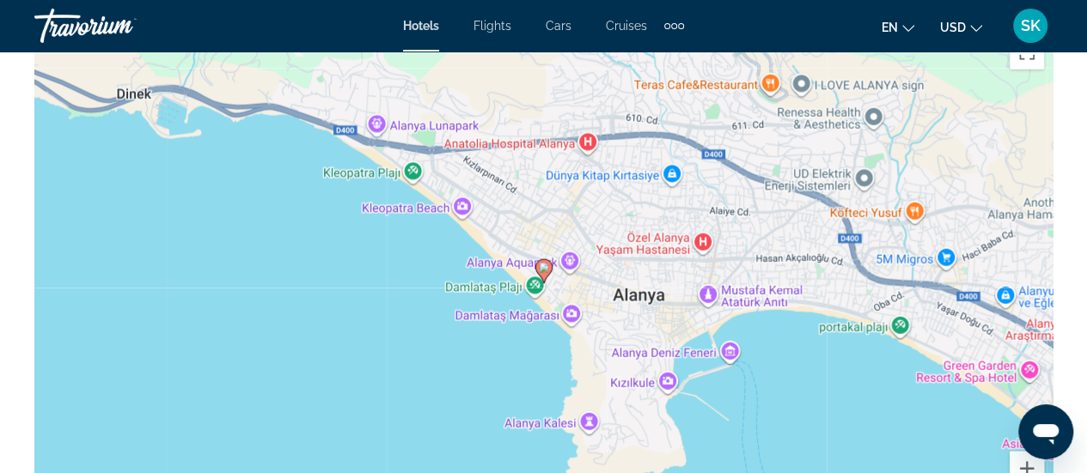
click at [189, 338] on div "To activate drag with keyboard, press Alt + Enter. Once in keyboard drag state,…" at bounding box center [543, 284] width 1018 height 515
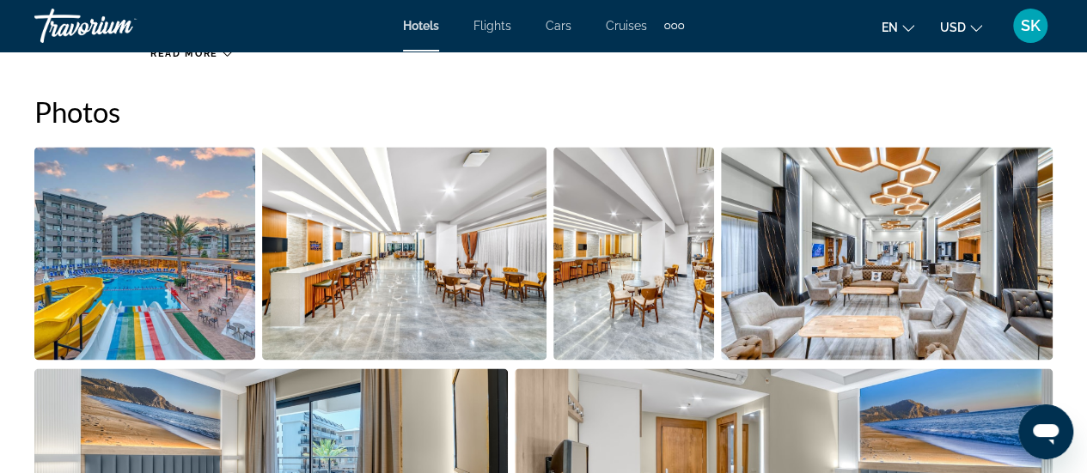
scroll to position [1148, 0]
click at [383, 284] on img "Open full-screen image slider" at bounding box center [404, 254] width 285 height 213
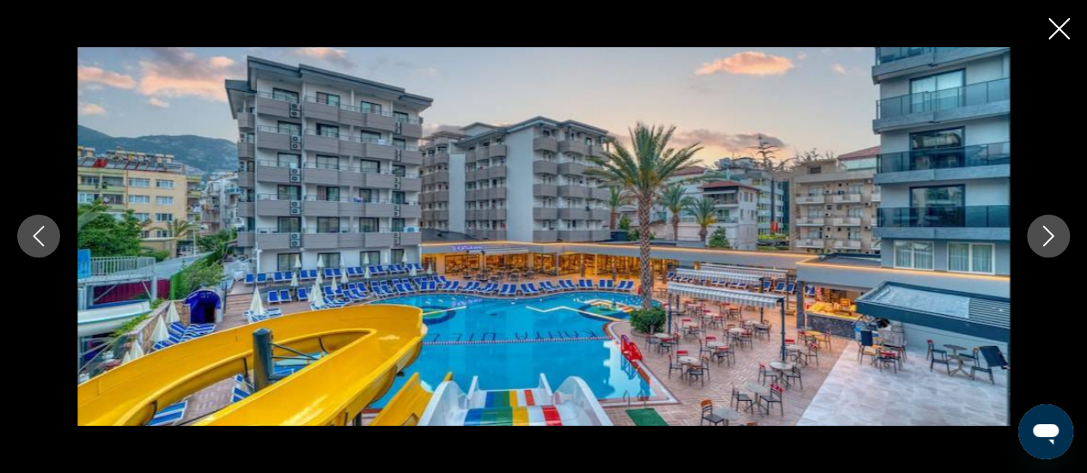
click at [1033, 237] on button "Next image" at bounding box center [1048, 236] width 43 height 43
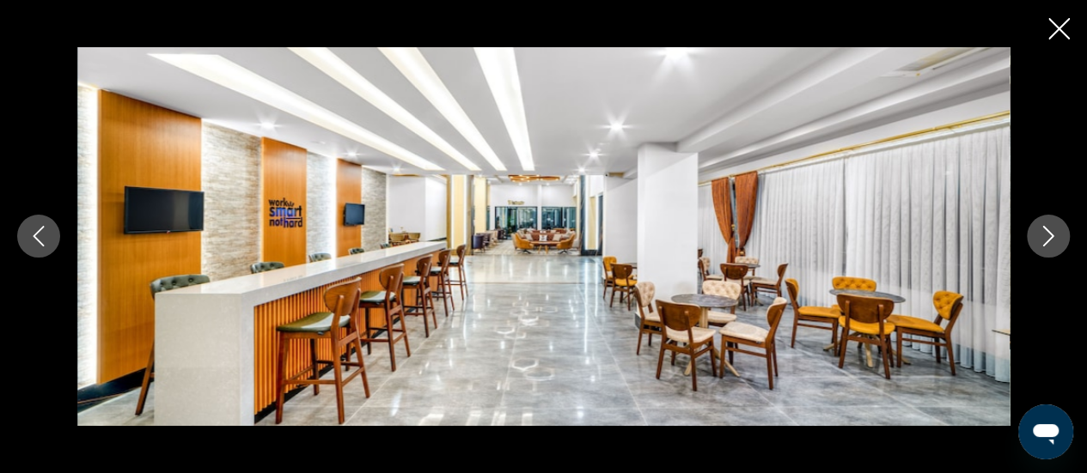
click at [1033, 237] on button "Next image" at bounding box center [1048, 236] width 43 height 43
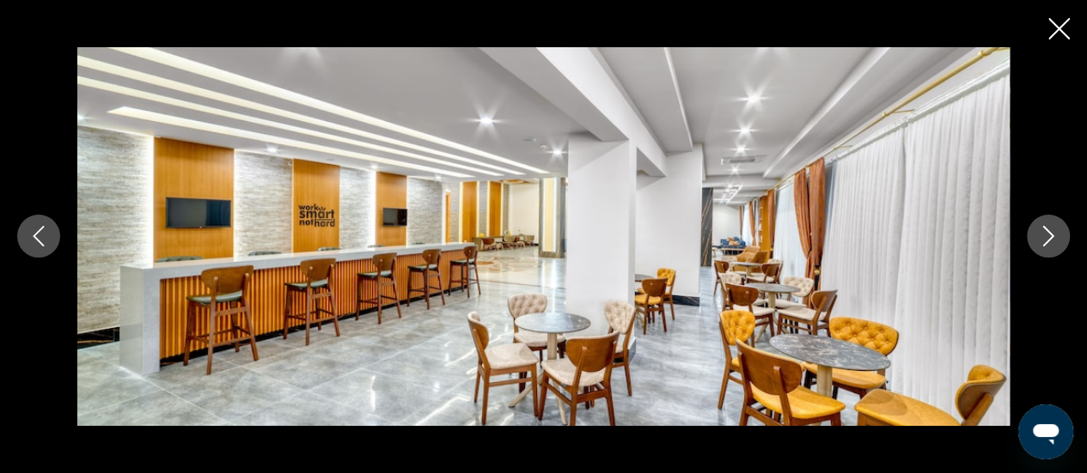
click at [1033, 237] on button "Next image" at bounding box center [1048, 236] width 43 height 43
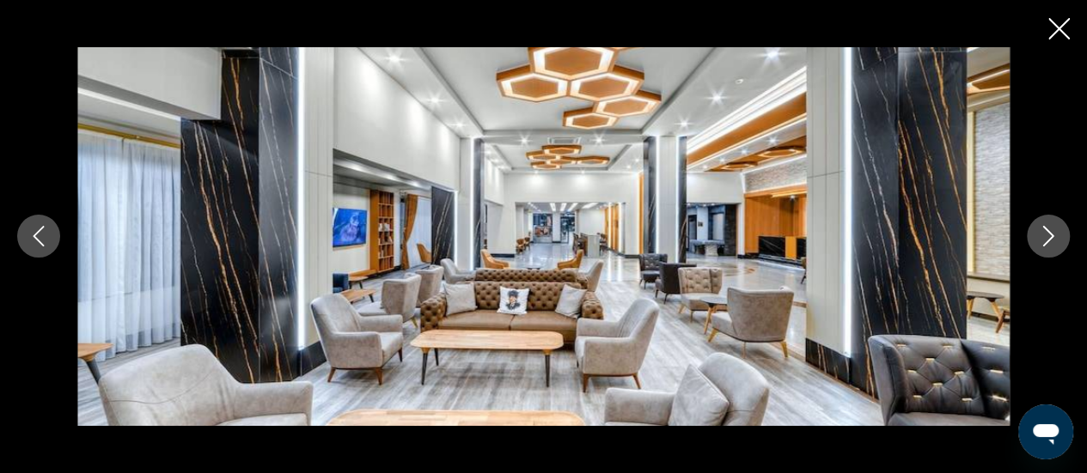
click at [1033, 237] on button "Next image" at bounding box center [1048, 236] width 43 height 43
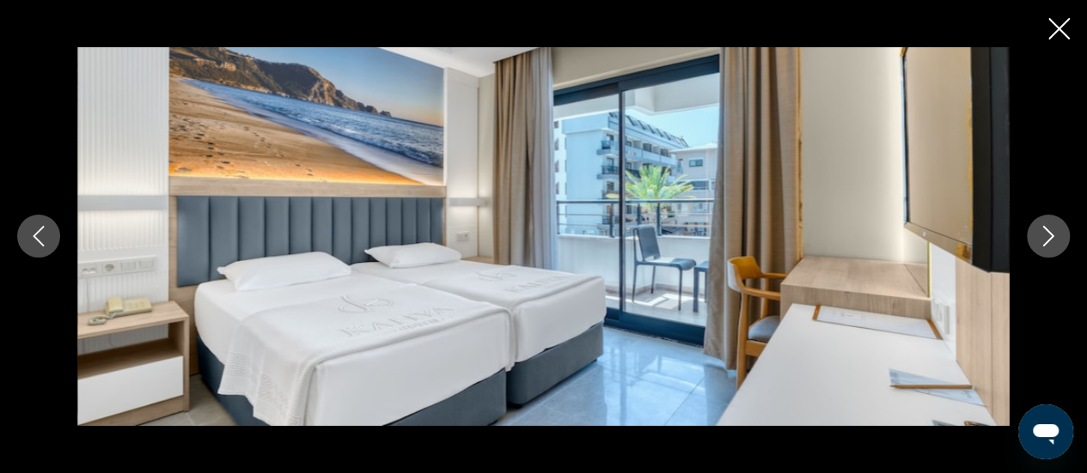
click at [1033, 237] on button "Next image" at bounding box center [1048, 236] width 43 height 43
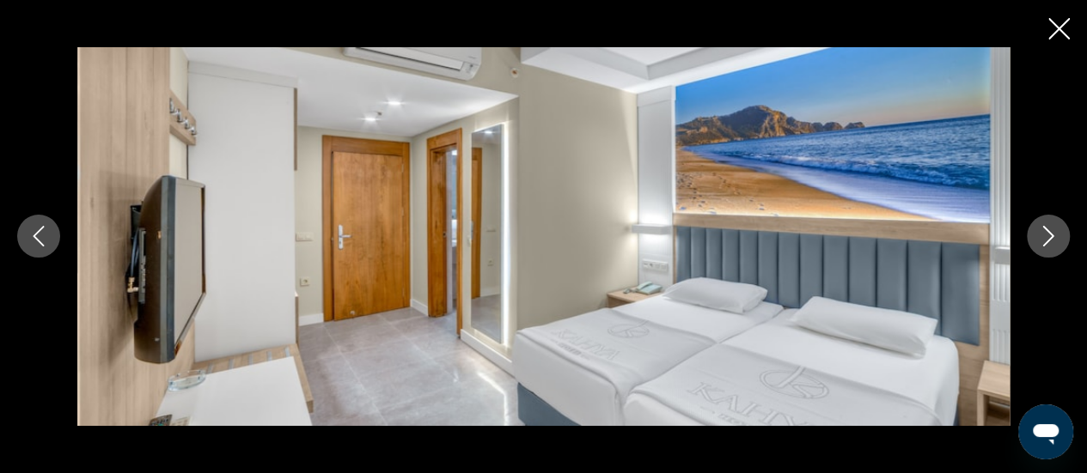
click at [1033, 237] on button "Next image" at bounding box center [1048, 236] width 43 height 43
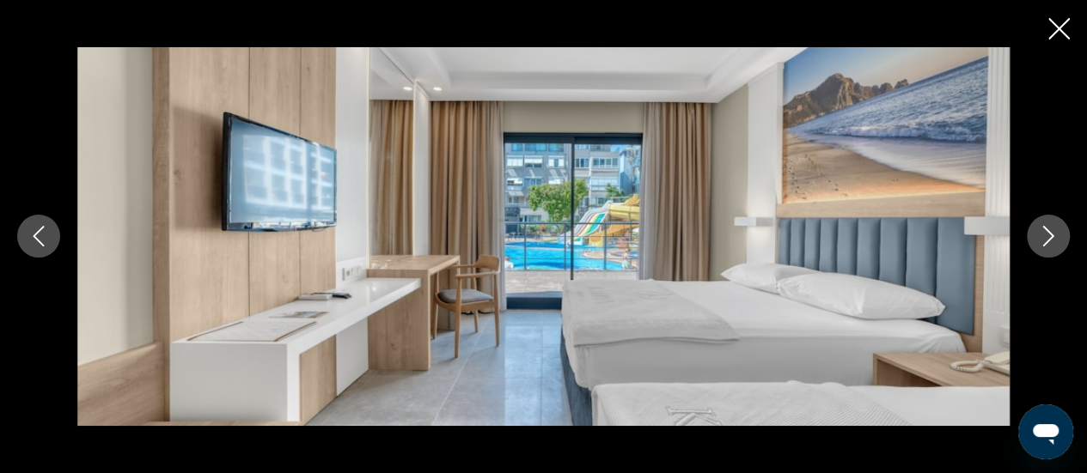
click at [1033, 237] on button "Next image" at bounding box center [1048, 236] width 43 height 43
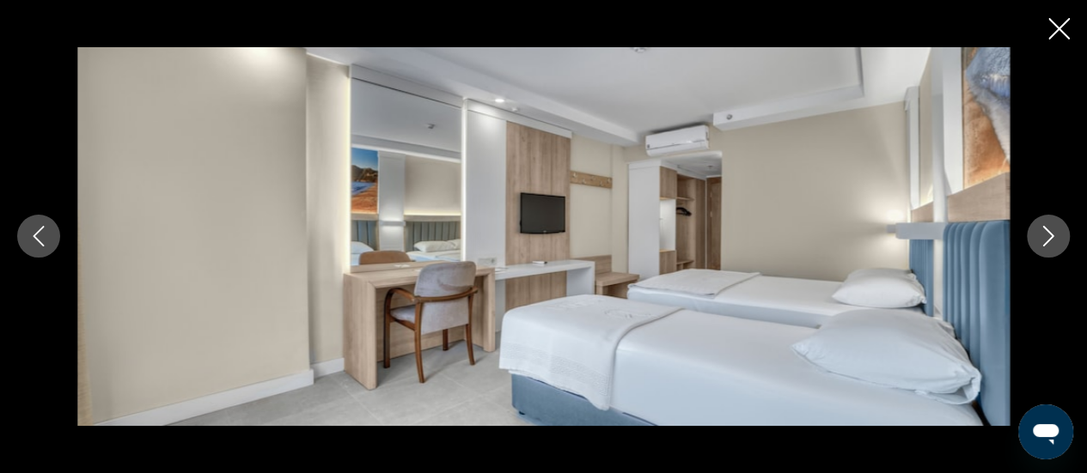
click at [1033, 237] on button "Next image" at bounding box center [1048, 236] width 43 height 43
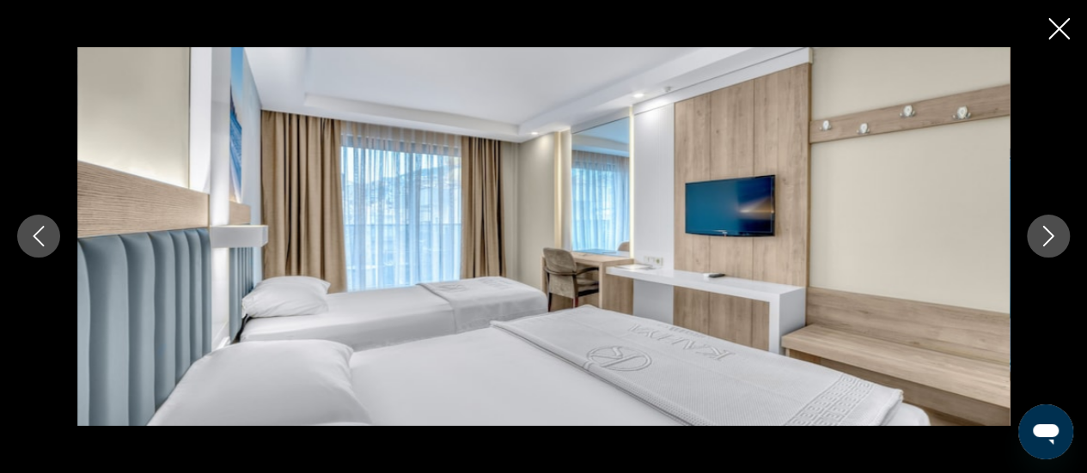
click at [1033, 237] on button "Next image" at bounding box center [1048, 236] width 43 height 43
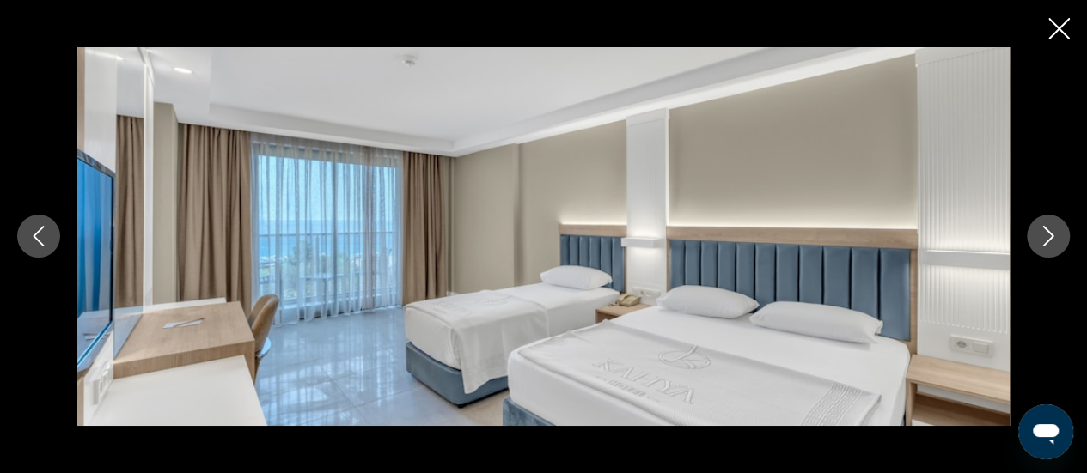
click at [1033, 237] on button "Next image" at bounding box center [1048, 236] width 43 height 43
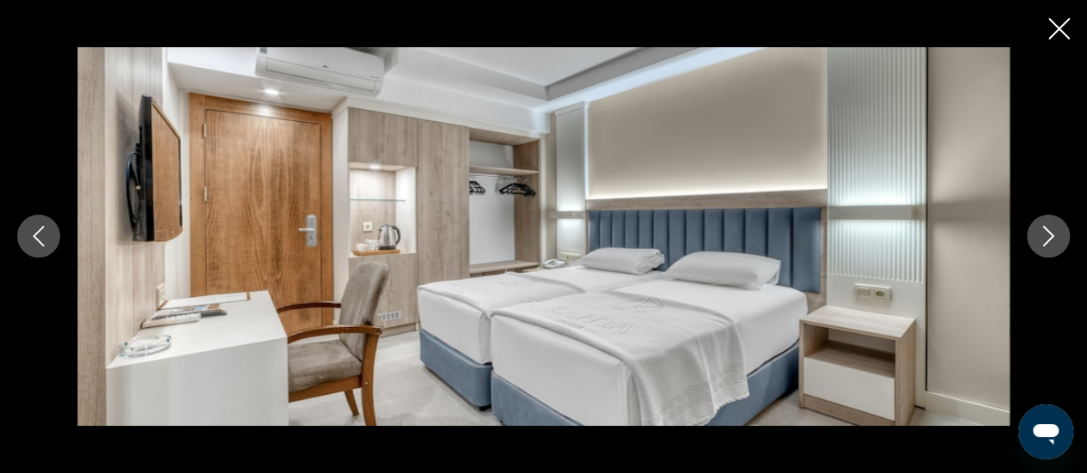
click at [1033, 237] on button "Next image" at bounding box center [1048, 236] width 43 height 43
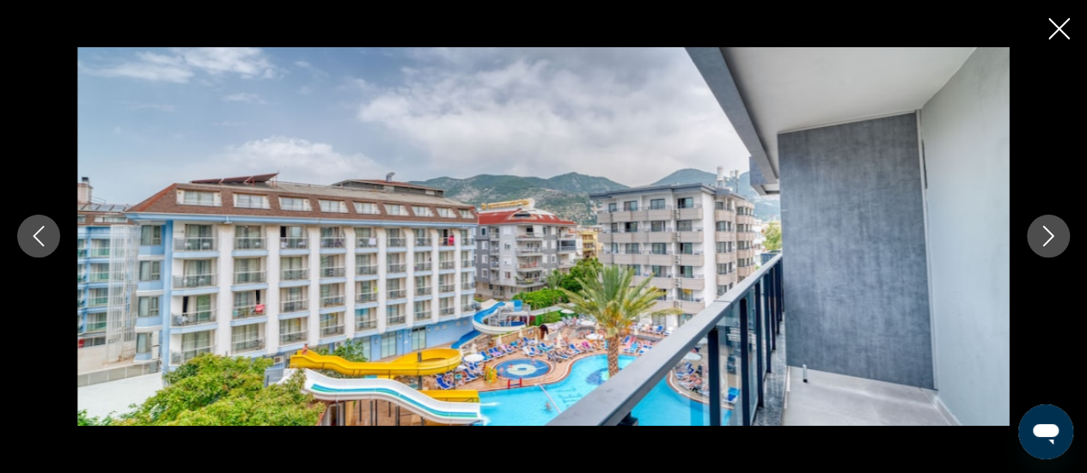
click at [1033, 237] on button "Next image" at bounding box center [1048, 236] width 43 height 43
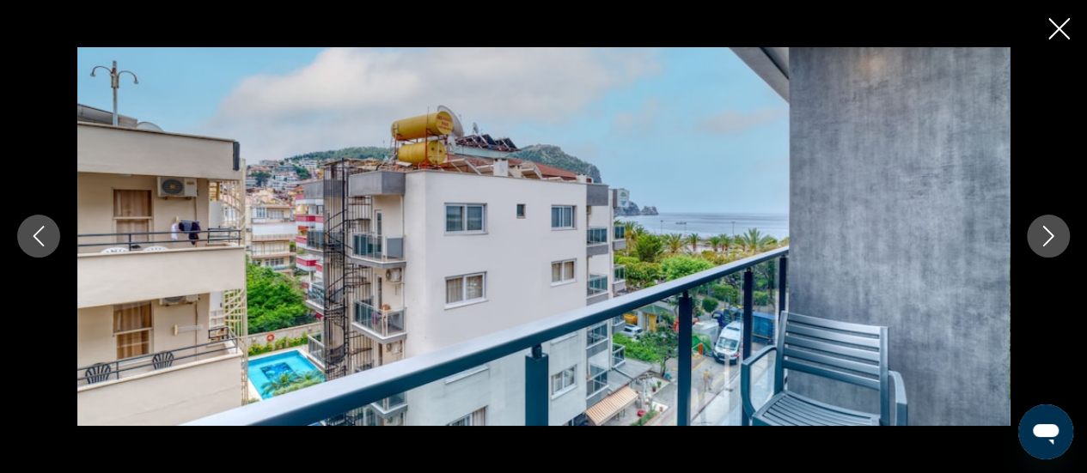
click at [1033, 237] on button "Next image" at bounding box center [1048, 236] width 43 height 43
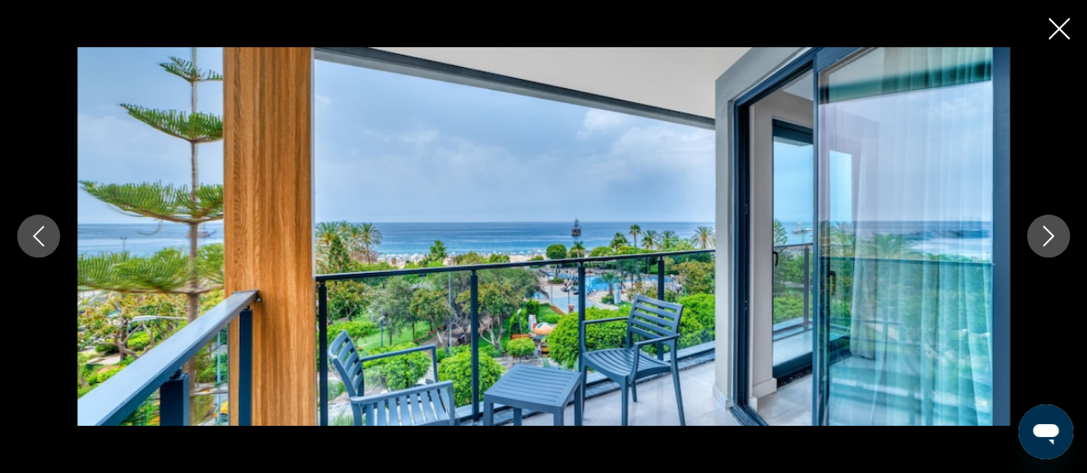
click at [1033, 237] on button "Next image" at bounding box center [1048, 236] width 43 height 43
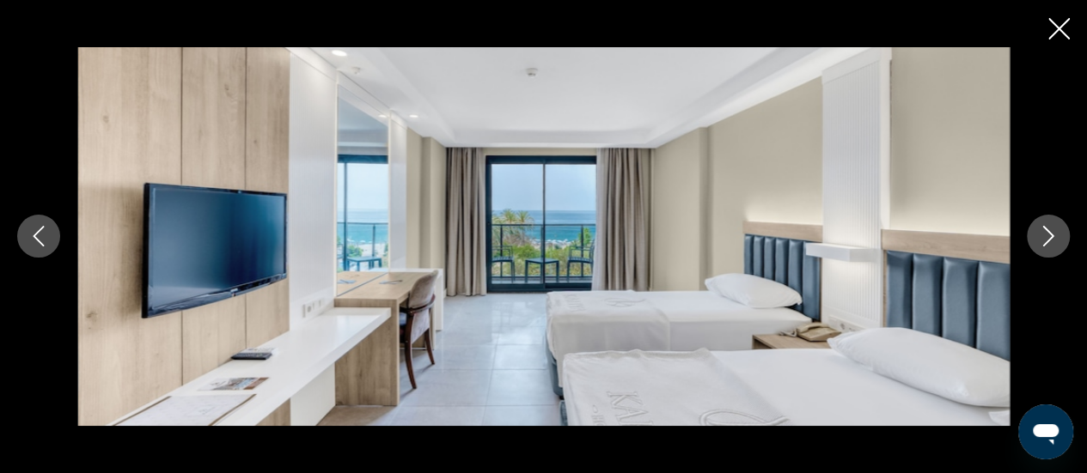
click at [1033, 237] on button "Next image" at bounding box center [1048, 236] width 43 height 43
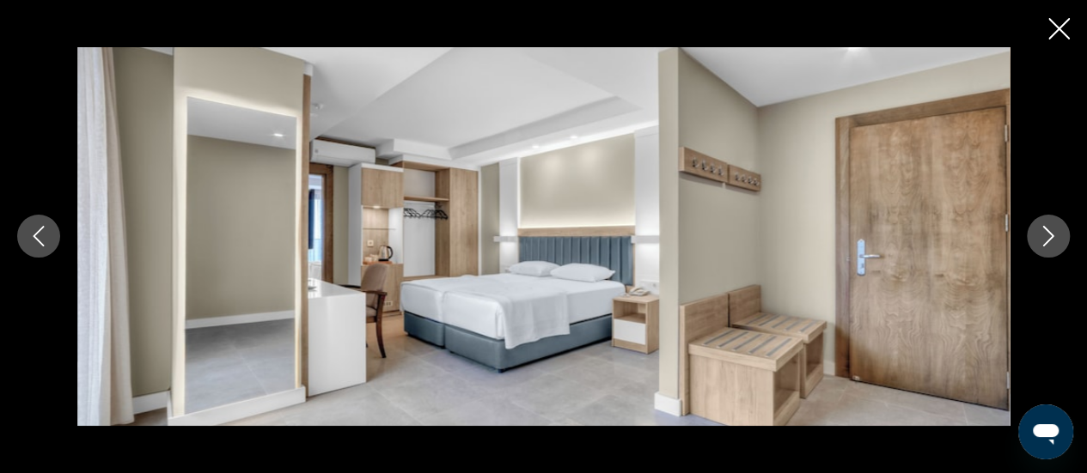
click at [1033, 237] on button "Next image" at bounding box center [1048, 236] width 43 height 43
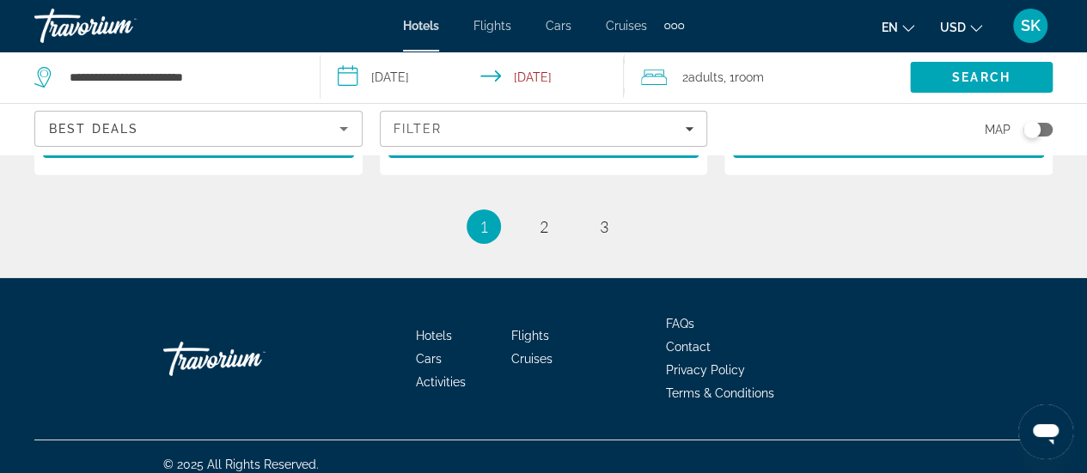
scroll to position [2823, 0]
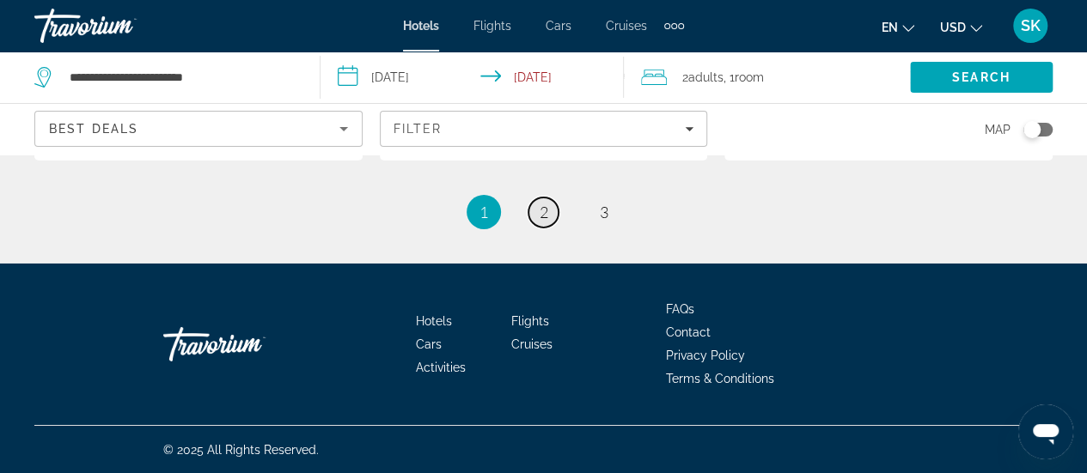
click at [548, 228] on link "page 2" at bounding box center [543, 213] width 30 height 30
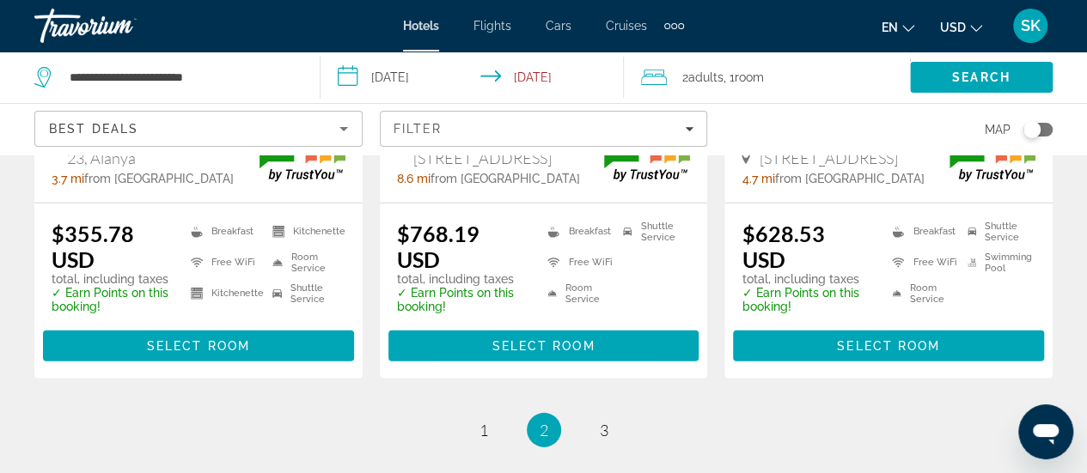
scroll to position [2471, 0]
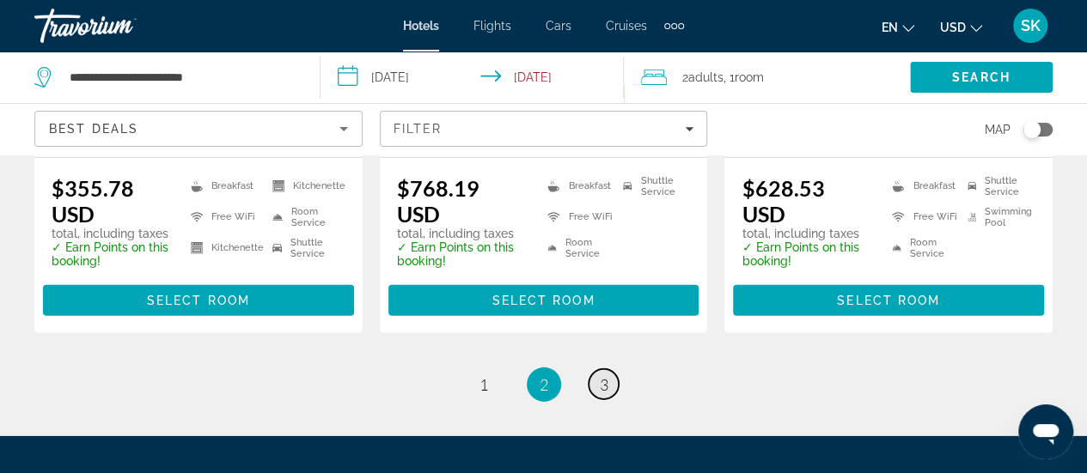
click at [607, 375] on span "3" at bounding box center [604, 384] width 9 height 19
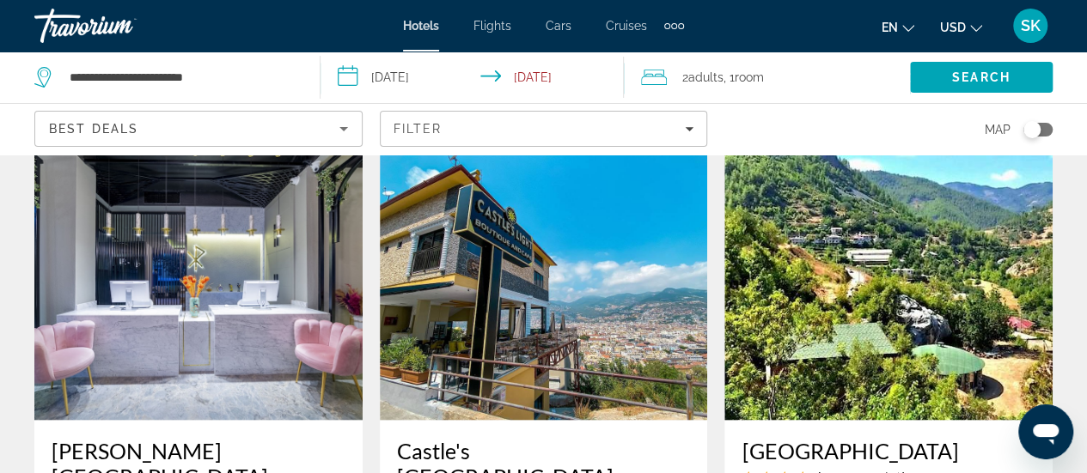
scroll to position [1374, 0]
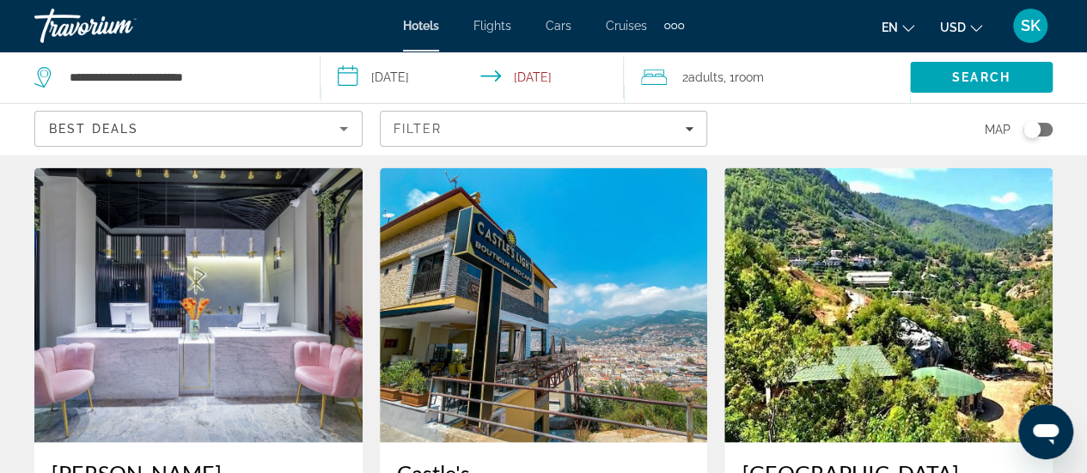
click at [222, 284] on img "Main content" at bounding box center [198, 305] width 328 height 275
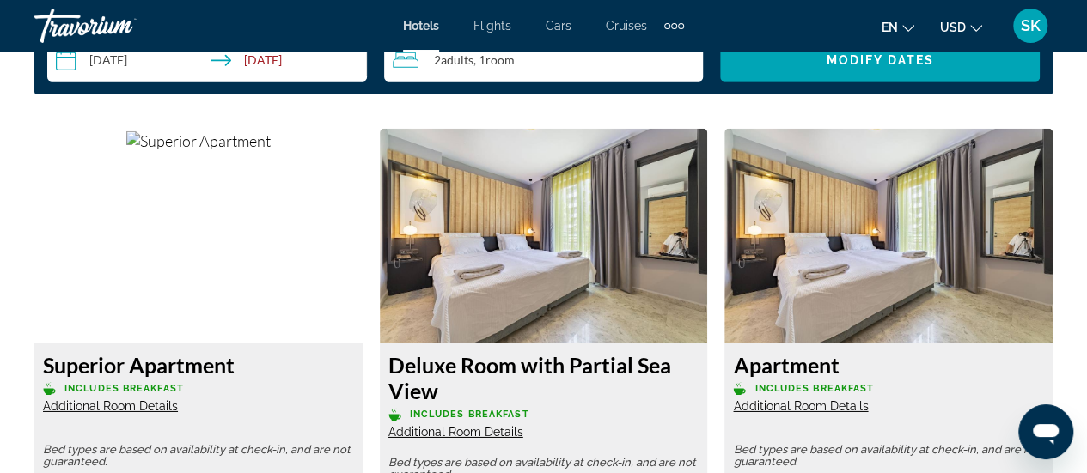
scroll to position [2603, 0]
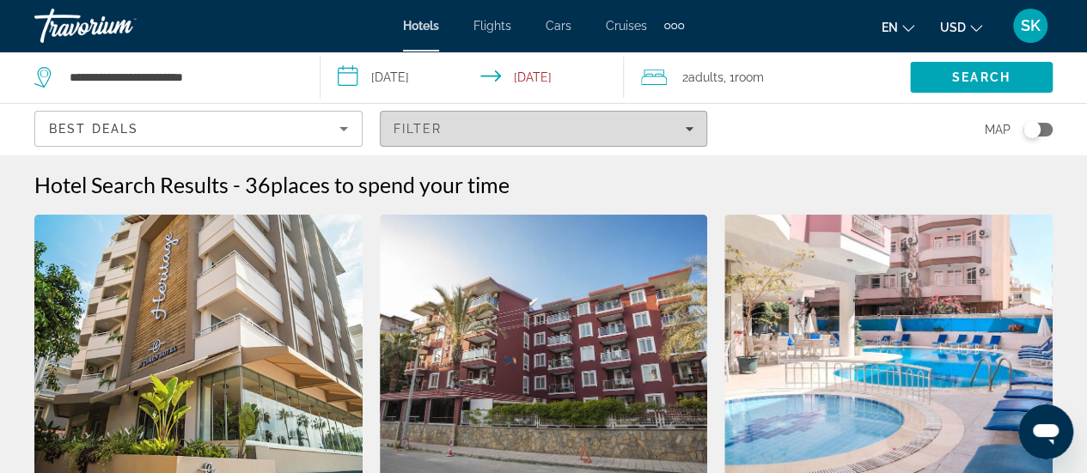
click at [692, 126] on icon "Filters" at bounding box center [689, 129] width 9 height 9
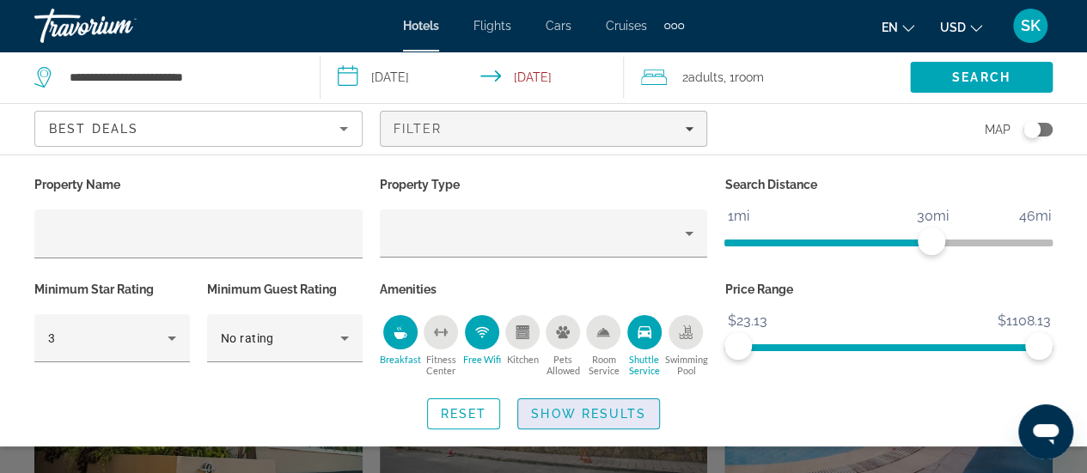
click at [582, 416] on span "Show Results" at bounding box center [588, 414] width 115 height 14
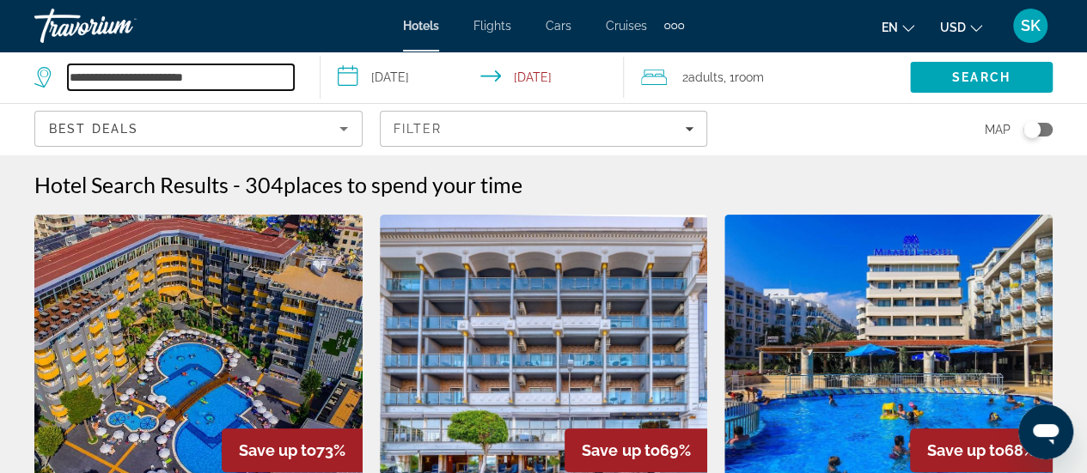
click at [236, 72] on input "**********" at bounding box center [181, 77] width 226 height 26
type input "*"
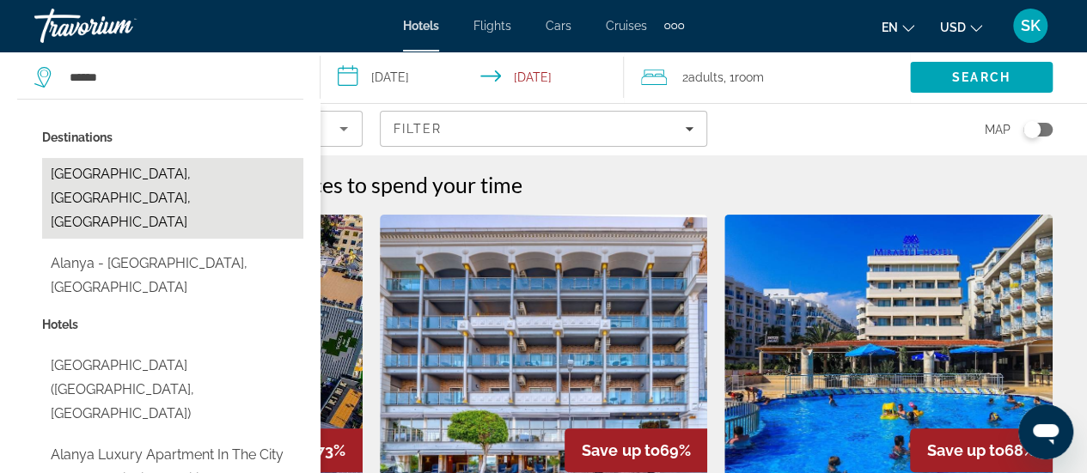
click at [128, 173] on button "[GEOGRAPHIC_DATA], [GEOGRAPHIC_DATA], [GEOGRAPHIC_DATA]" at bounding box center [172, 198] width 261 height 81
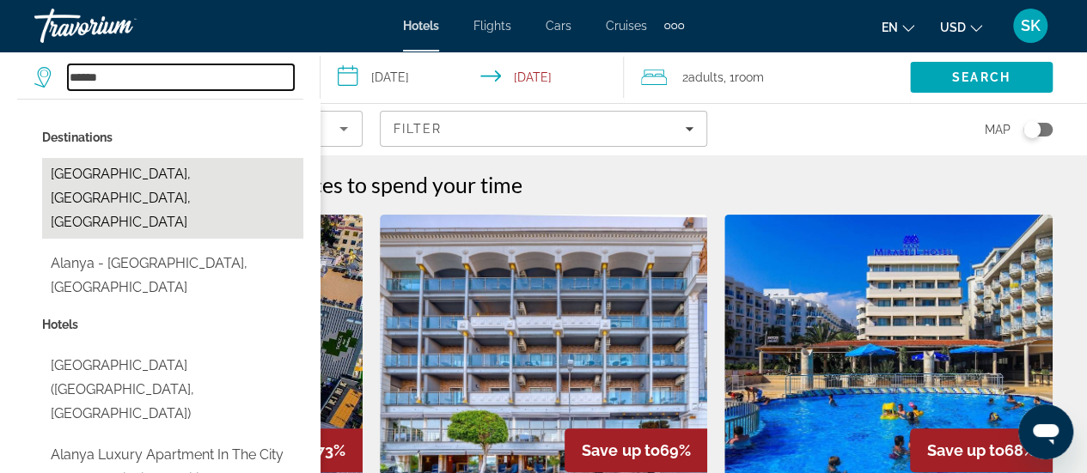
type input "**********"
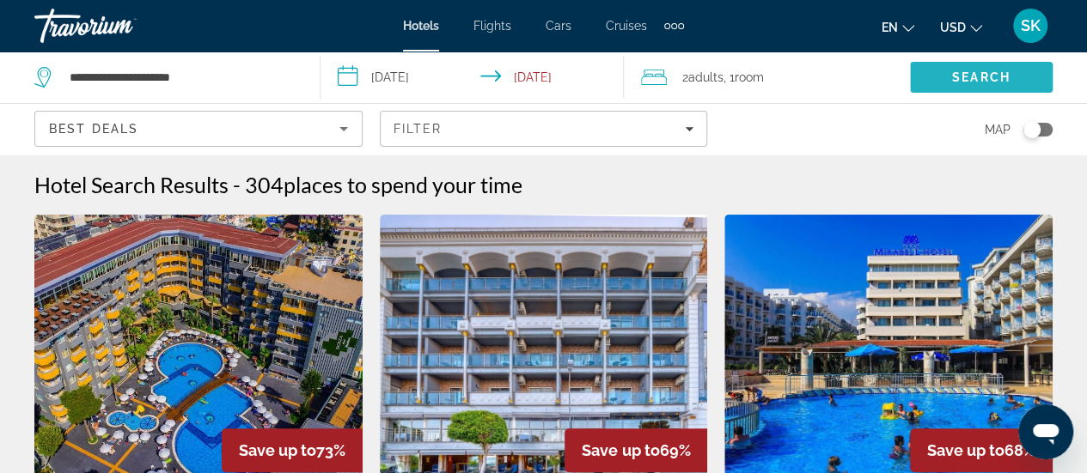
click at [1012, 77] on span "Search" at bounding box center [981, 77] width 143 height 41
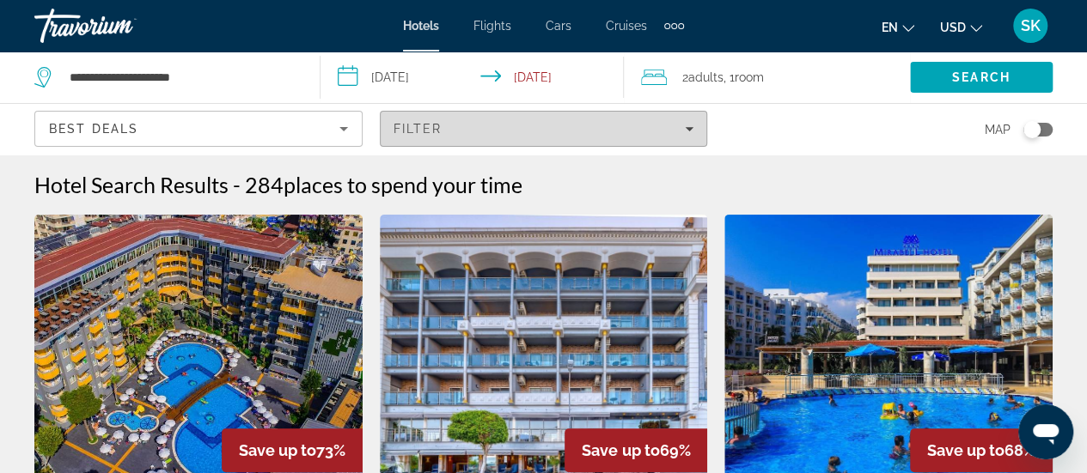
click at [692, 126] on icon "Filters" at bounding box center [689, 129] width 9 height 9
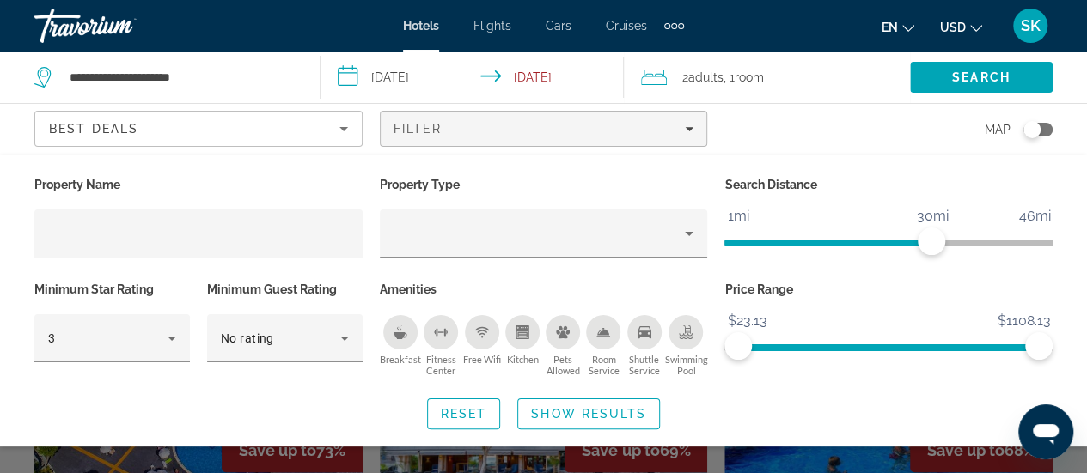
click at [388, 326] on div "Breakfast" at bounding box center [400, 332] width 34 height 34
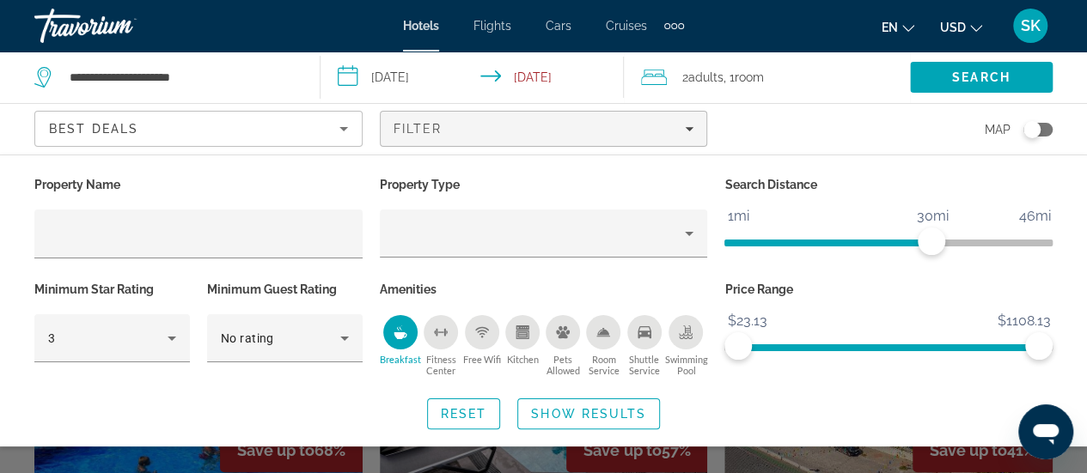
click at [493, 335] on div "Free Wifi" at bounding box center [482, 332] width 34 height 34
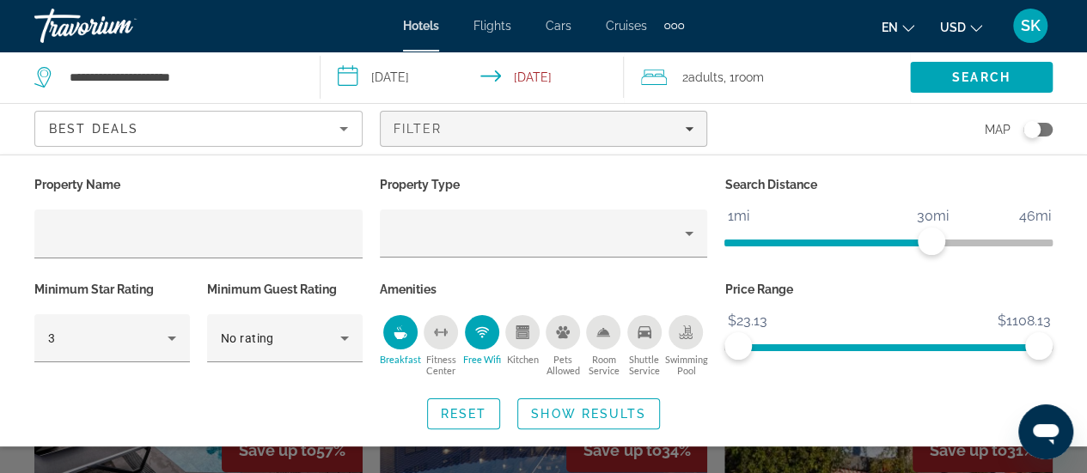
click at [649, 347] on div "Shuttle Service" at bounding box center [644, 332] width 34 height 34
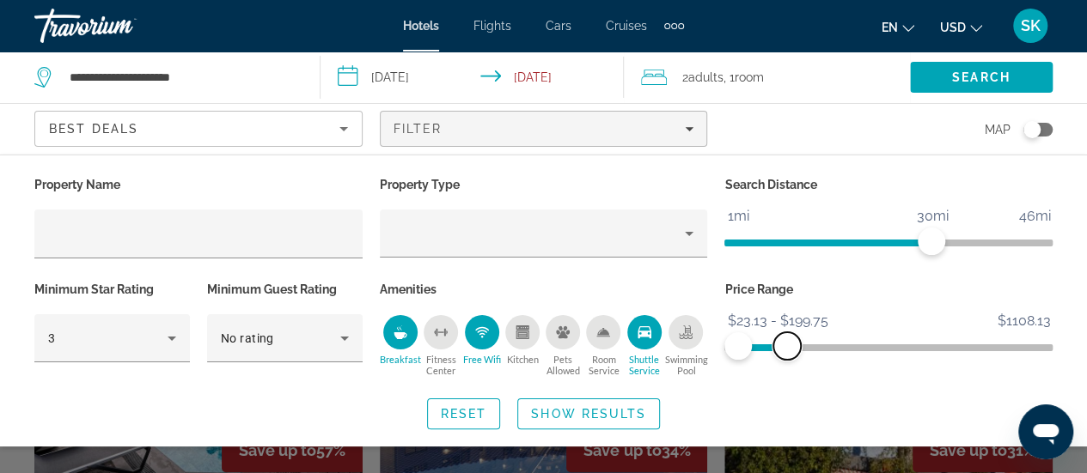
drag, startPoint x: 1043, startPoint y: 339, endPoint x: 787, endPoint y: 346, distance: 256.1
click at [787, 346] on span "ngx-slider-max" at bounding box center [786, 345] width 27 height 27
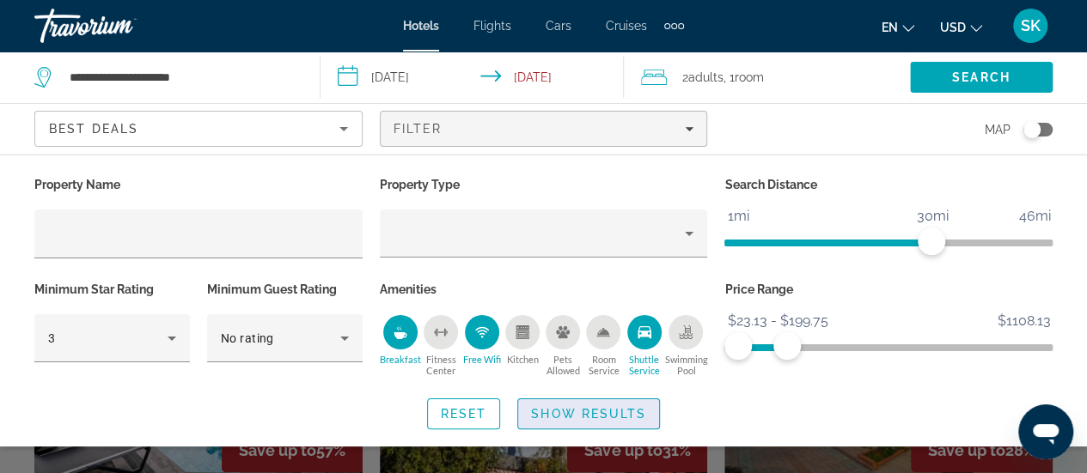
click at [622, 418] on span "Show Results" at bounding box center [588, 414] width 115 height 14
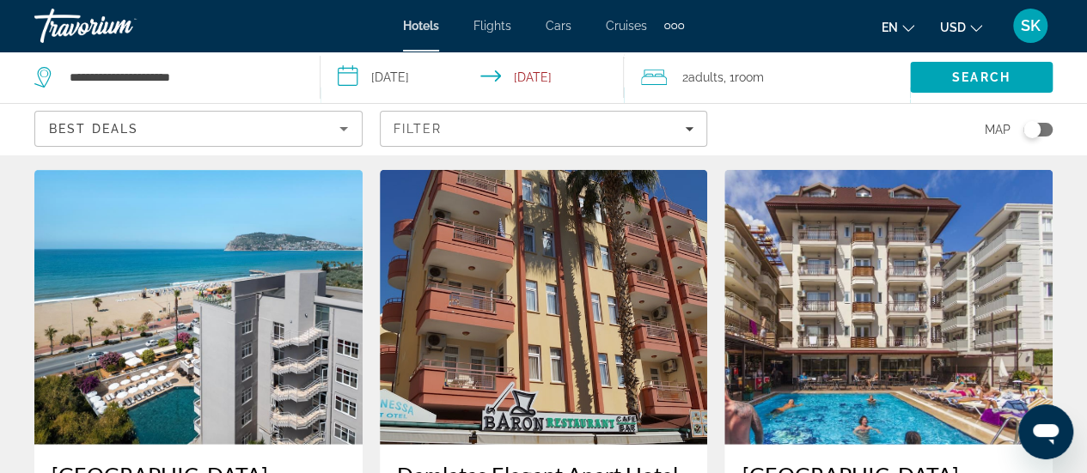
scroll to position [2122, 0]
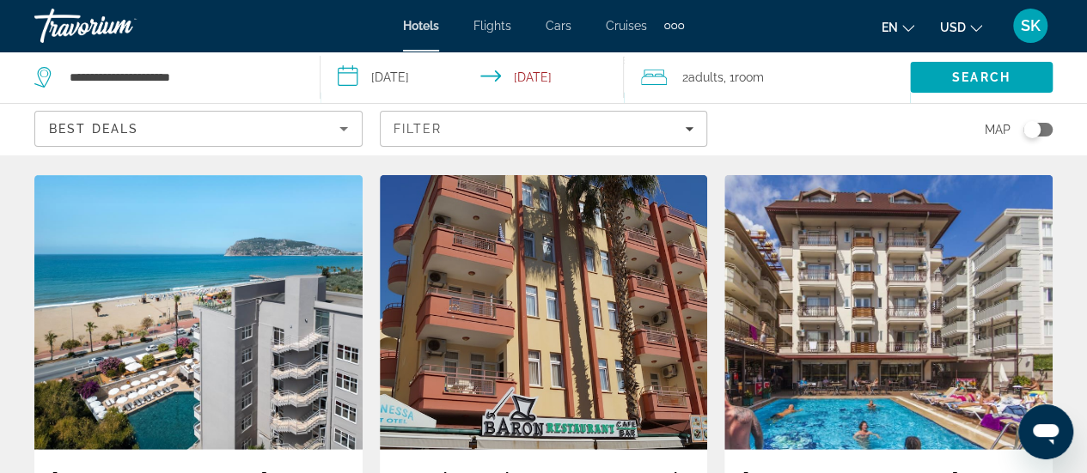
click at [218, 368] on img "Main content" at bounding box center [198, 312] width 328 height 275
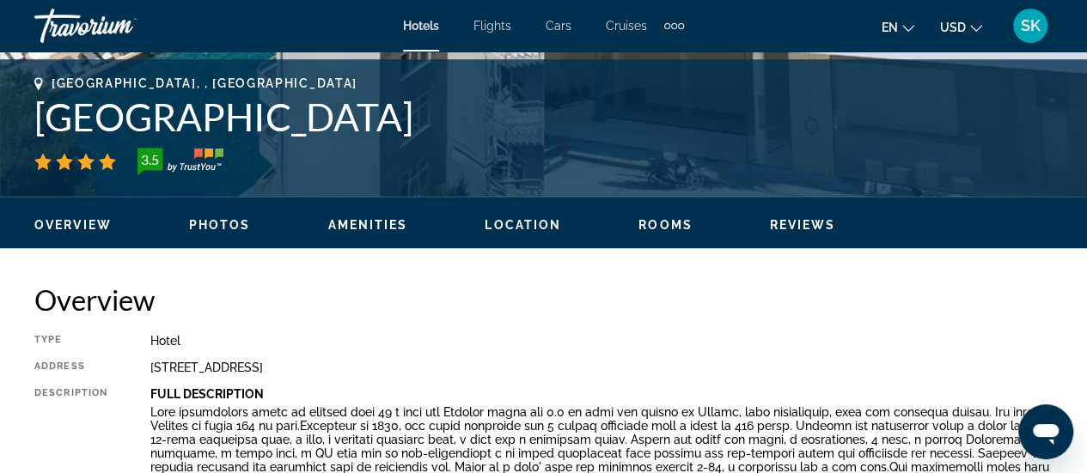
scroll to position [663, 0]
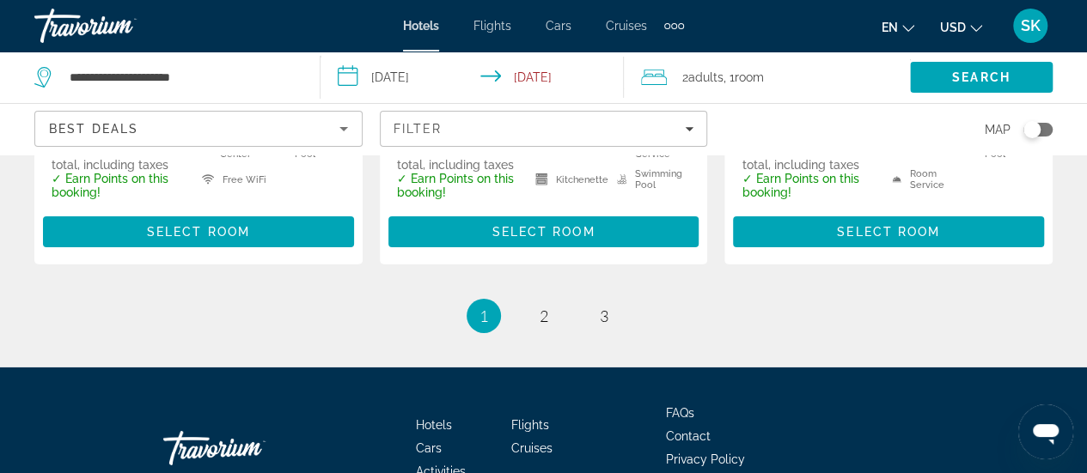
scroll to position [2656, 0]
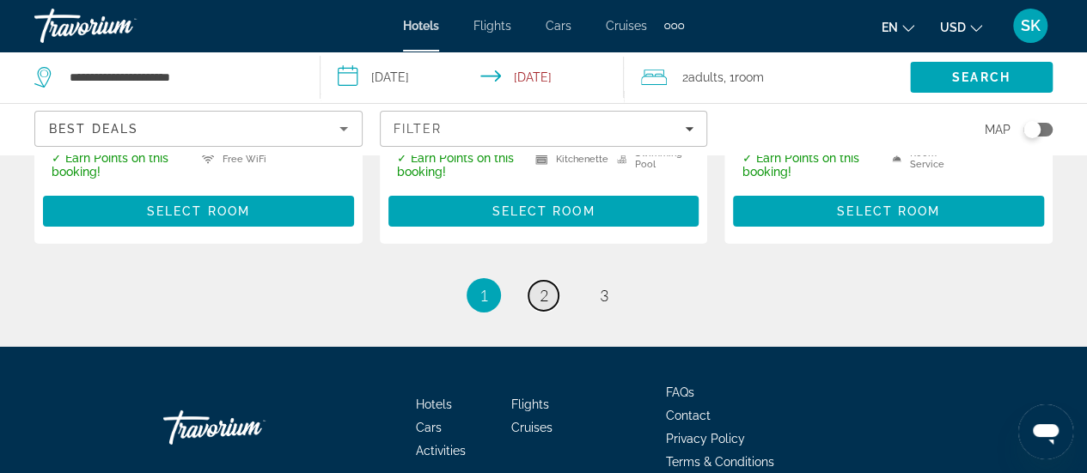
click at [541, 286] on span "2" at bounding box center [543, 295] width 9 height 19
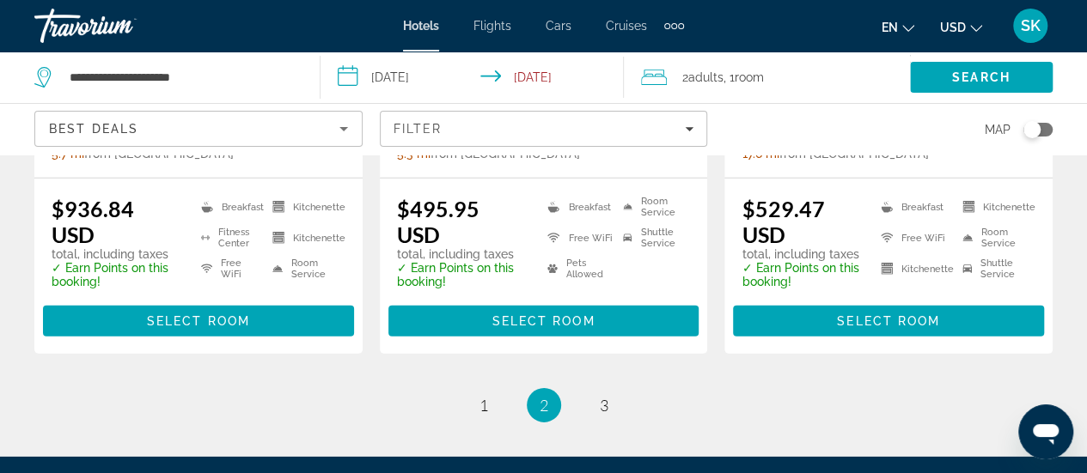
scroll to position [2506, 0]
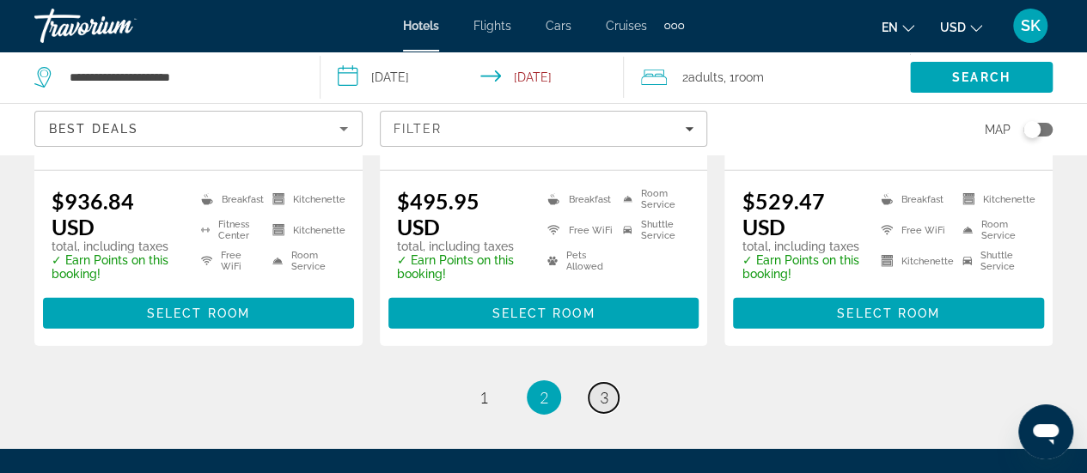
click at [603, 388] on span "3" at bounding box center [604, 397] width 9 height 19
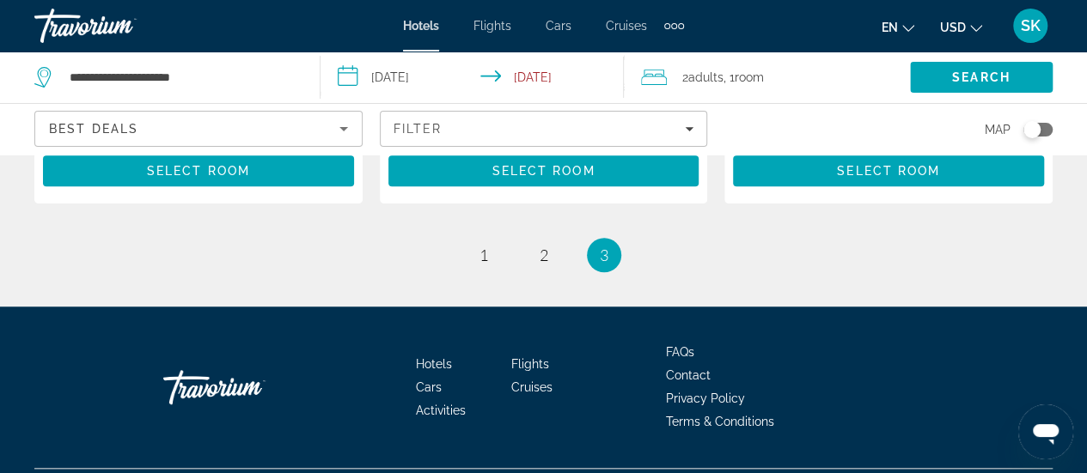
scroll to position [657, 0]
